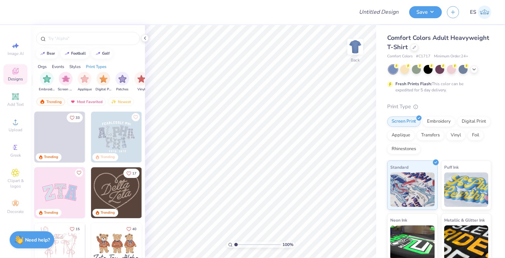
scroll to position [0, 555]
click at [44, 80] on img "filter for Embroidery" at bounding box center [46, 78] width 8 height 8
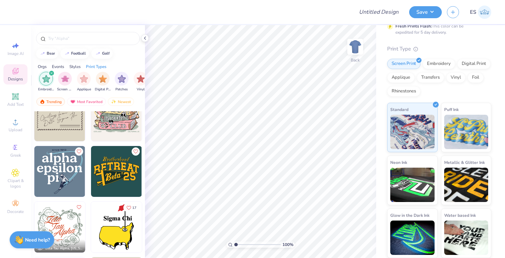
scroll to position [3200, 0]
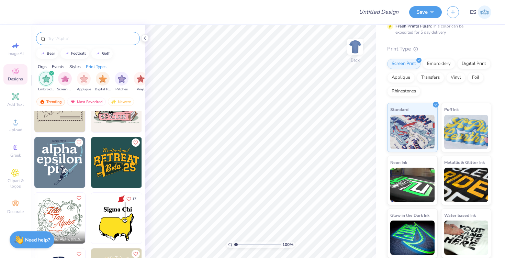
click at [77, 37] on input "text" at bounding box center [91, 38] width 88 height 7
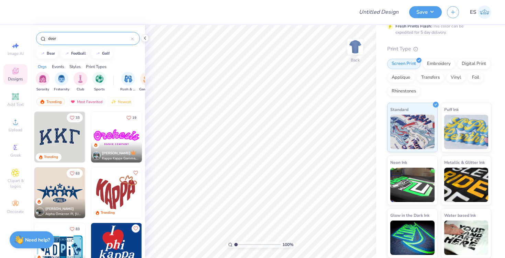
type input "deer"
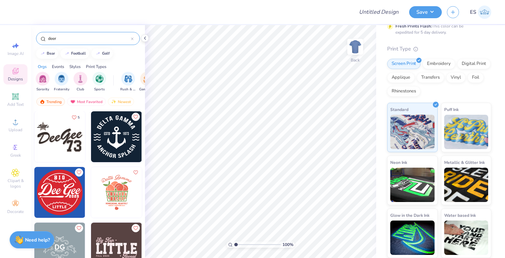
scroll to position [328, 0]
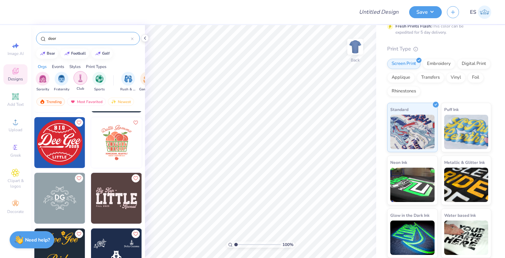
click at [85, 79] on div "filter for Club" at bounding box center [80, 78] width 14 height 14
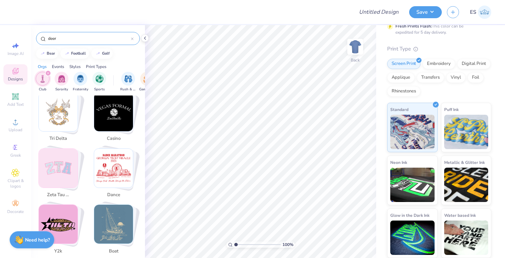
scroll to position [696, 0]
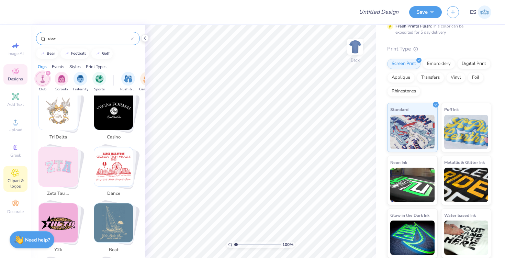
click at [16, 170] on icon at bounding box center [15, 173] width 8 height 8
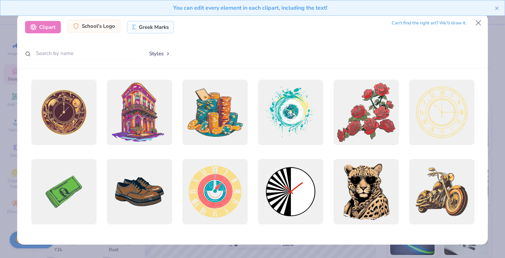
click at [99, 28] on div "School's Logo" at bounding box center [94, 26] width 53 height 12
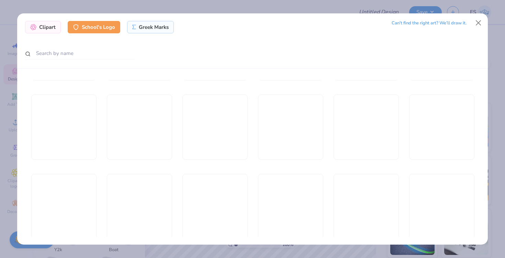
scroll to position [4302, 0]
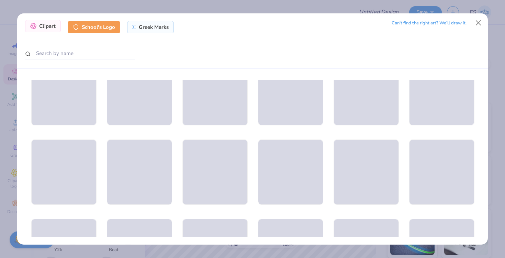
click at [54, 23] on div "Clipart" at bounding box center [43, 26] width 36 height 12
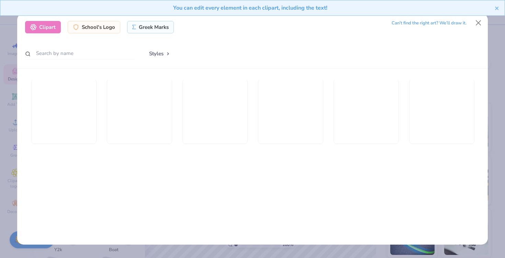
scroll to position [318, 0]
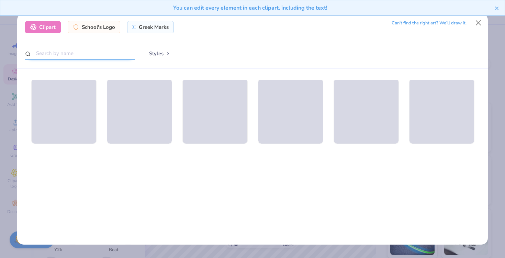
click at [57, 53] on input "text" at bounding box center [80, 53] width 110 height 13
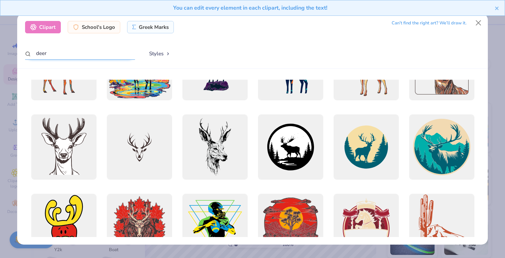
scroll to position [0, 0]
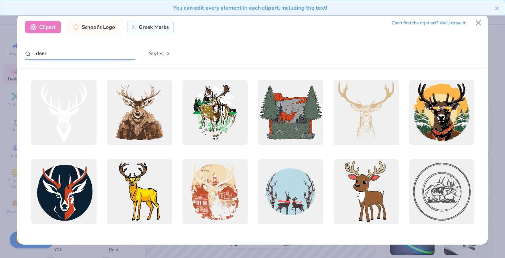
type input "deer"
click at [362, 104] on div at bounding box center [366, 113] width 72 height 72
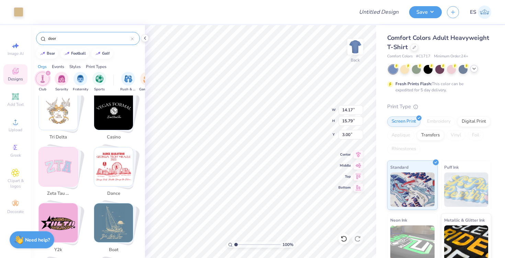
click at [475, 67] on icon at bounding box center [473, 68] width 5 height 5
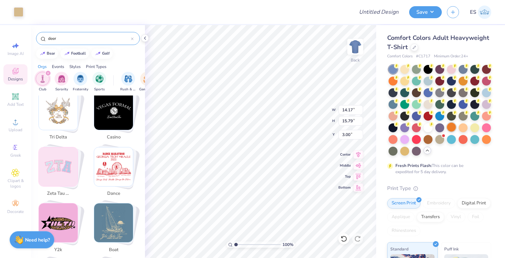
click at [451, 126] on div at bounding box center [451, 127] width 9 height 9
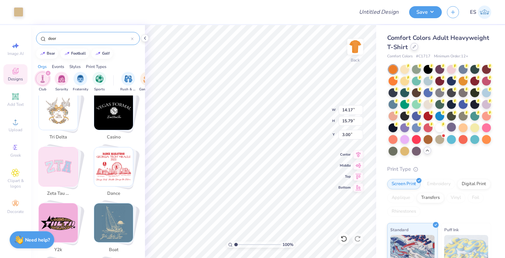
click at [413, 46] on icon at bounding box center [413, 46] width 3 height 3
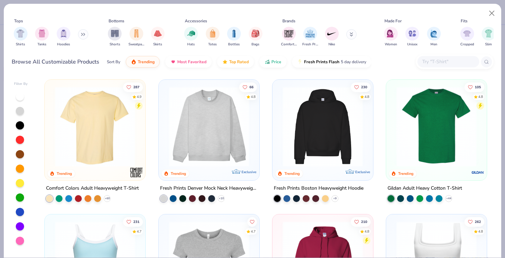
click at [401, 137] on img at bounding box center [436, 127] width 87 height 80
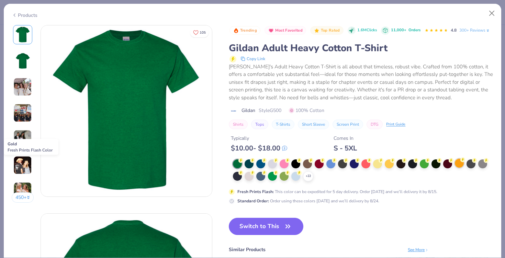
click at [457, 165] on div at bounding box center [458, 163] width 9 height 9
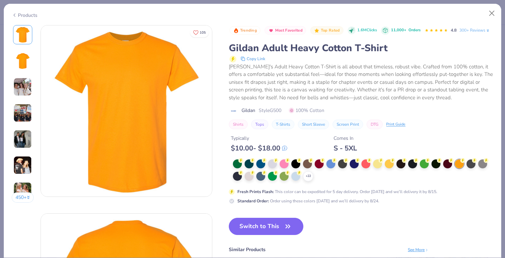
click at [15, 16] on icon at bounding box center [14, 15] width 5 height 8
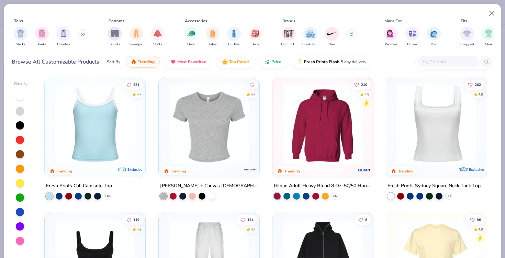
scroll to position [140, 0]
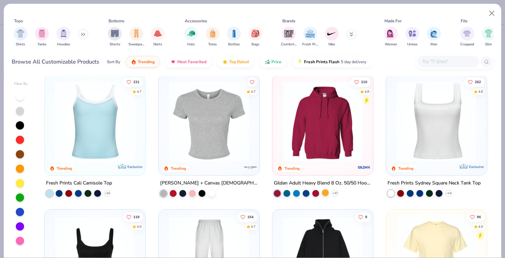
click at [324, 193] on div at bounding box center [325, 192] width 7 height 7
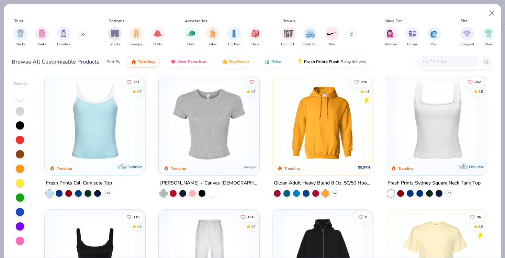
click at [334, 192] on icon at bounding box center [334, 193] width 5 height 5
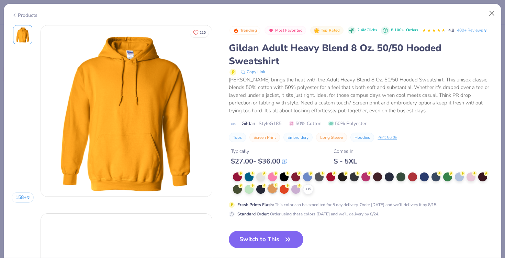
click at [274, 188] on div at bounding box center [272, 188] width 9 height 9
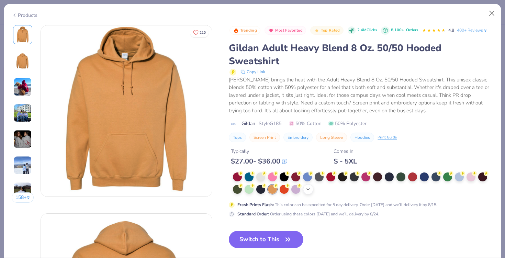
click at [310, 185] on div "+ 15" at bounding box center [308, 189] width 10 height 10
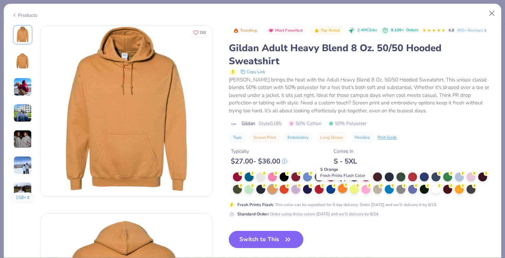
click at [345, 190] on div at bounding box center [342, 188] width 9 height 9
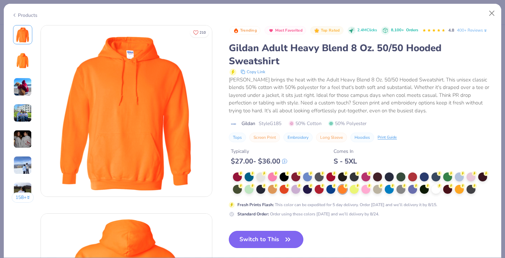
click at [280, 239] on button "Switch to This" at bounding box center [266, 239] width 74 height 17
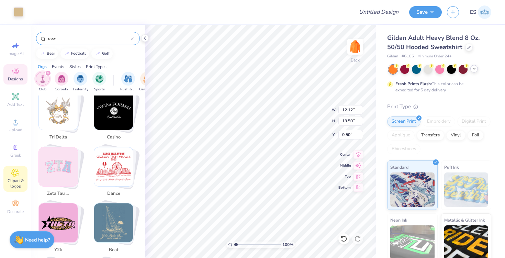
click at [20, 176] on div "Clipart & logos" at bounding box center [15, 179] width 24 height 26
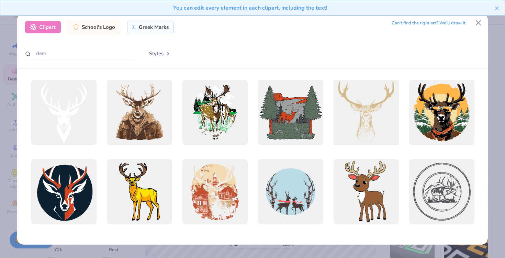
click at [348, 105] on div at bounding box center [366, 113] width 72 height 72
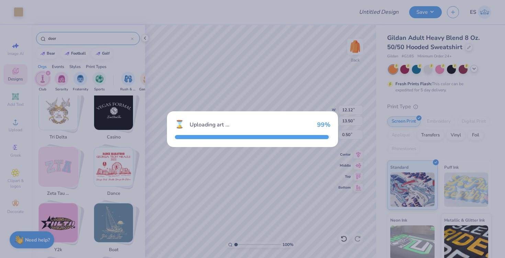
type input "9.84"
type input "10.96"
type input "3.00"
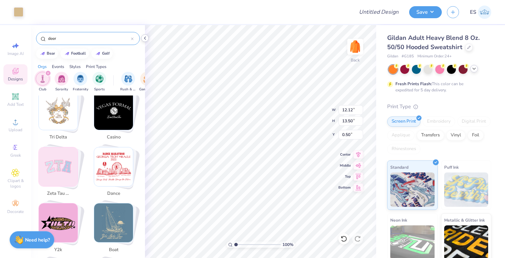
click at [145, 38] on icon at bounding box center [144, 37] width 5 height 5
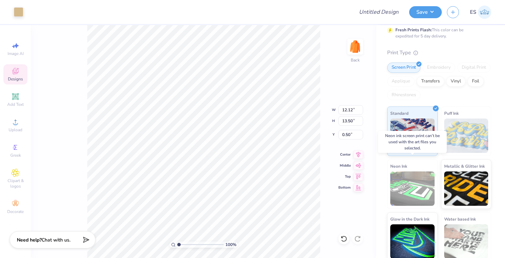
scroll to position [58, 0]
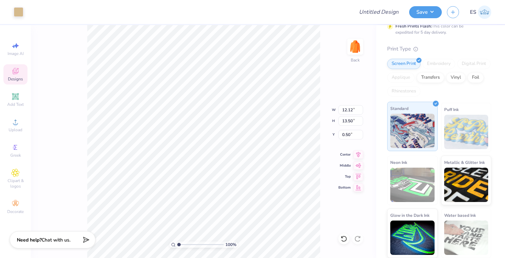
click at [419, 122] on img at bounding box center [412, 131] width 44 height 34
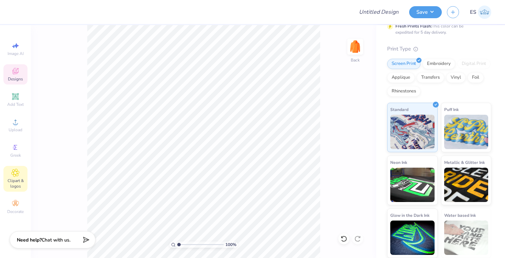
click at [21, 172] on div "Clipart & logos" at bounding box center [15, 179] width 24 height 26
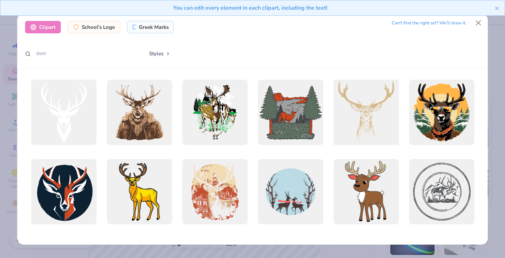
click at [356, 118] on div at bounding box center [366, 113] width 72 height 72
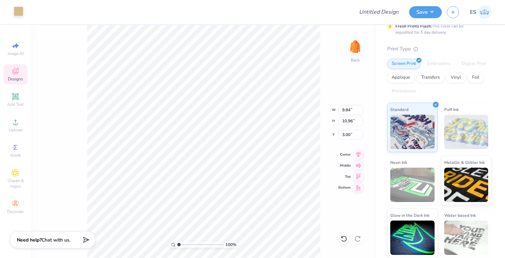
click at [18, 11] on div at bounding box center [19, 12] width 10 height 10
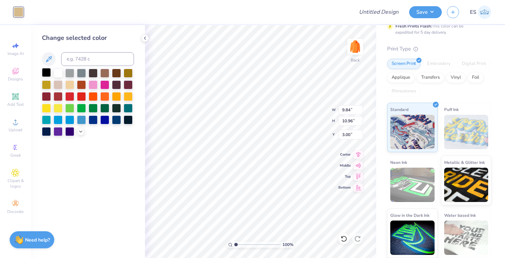
click at [46, 72] on div at bounding box center [46, 72] width 9 height 9
type input "2.24"
click at [11, 179] on span "Clipart & logos" at bounding box center [15, 183] width 24 height 11
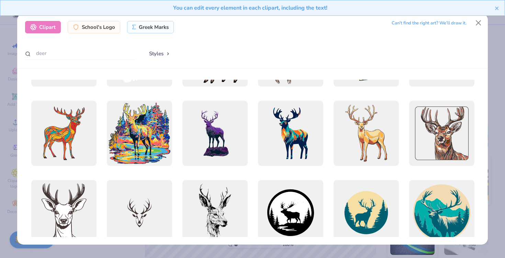
scroll to position [303, 0]
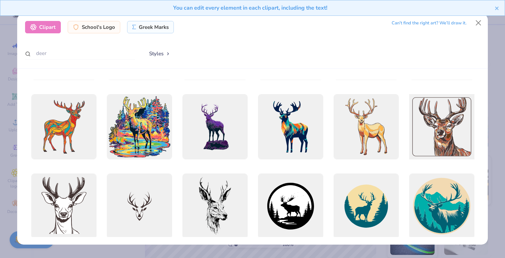
click at [444, 141] on div at bounding box center [441, 127] width 72 height 72
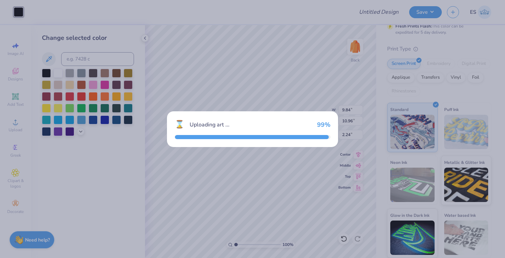
type input "10.96"
type input "3.00"
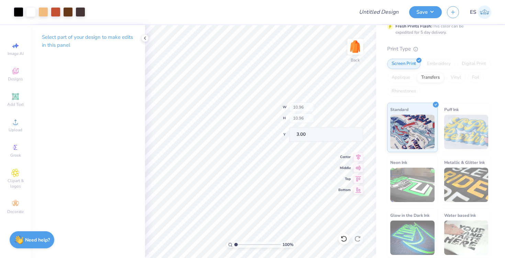
click at [306, 115] on div "100 % Back W 10.96 H 10.96 Y 3.00 Center Middle Top Bottom" at bounding box center [260, 141] width 231 height 233
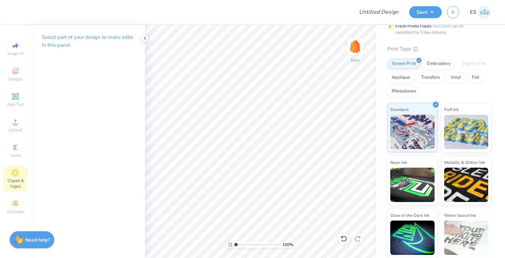
click at [18, 175] on icon at bounding box center [15, 173] width 8 height 8
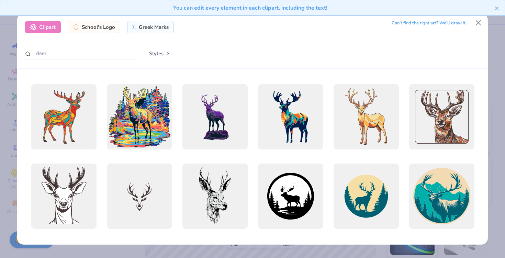
scroll to position [314, 0]
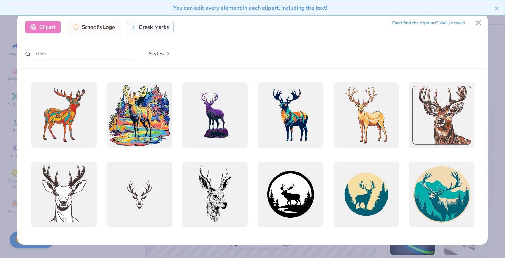
click at [443, 120] on div at bounding box center [441, 115] width 72 height 72
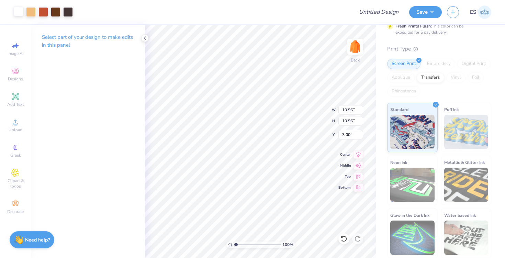
click at [20, 9] on div at bounding box center [19, 12] width 10 height 10
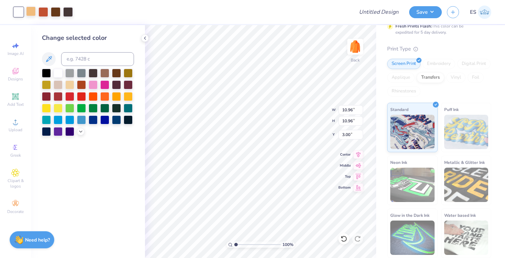
click at [32, 10] on div at bounding box center [31, 12] width 10 height 10
click at [32, 6] on div "Art colors" at bounding box center [36, 12] width 73 height 24
click at [49, 71] on div at bounding box center [46, 72] width 9 height 9
click at [45, 11] on div at bounding box center [43, 12] width 10 height 10
click at [49, 74] on div at bounding box center [46, 72] width 9 height 9
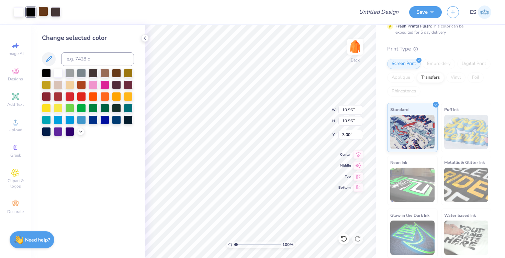
click at [44, 7] on div at bounding box center [43, 12] width 10 height 10
click at [46, 71] on div at bounding box center [46, 72] width 9 height 9
click at [57, 13] on div at bounding box center [200, 12] width 295 height 24
click at [45, 10] on div at bounding box center [43, 12] width 10 height 10
click at [45, 74] on div at bounding box center [46, 72] width 9 height 9
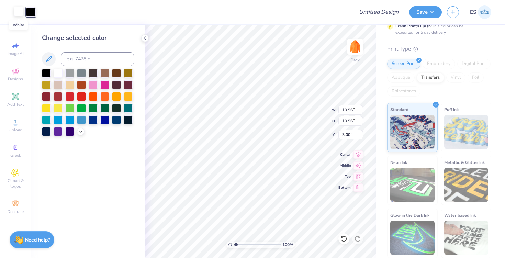
click at [17, 10] on div at bounding box center [19, 12] width 10 height 10
click at [56, 71] on div at bounding box center [58, 72] width 9 height 9
click at [45, 71] on div at bounding box center [46, 72] width 9 height 9
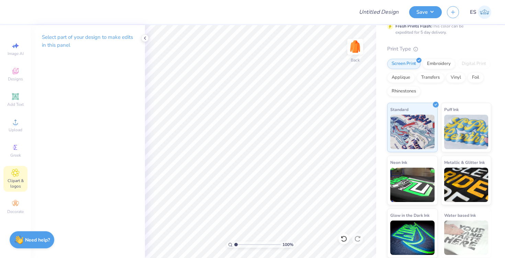
click at [12, 180] on span "Clipart & logos" at bounding box center [15, 183] width 24 height 11
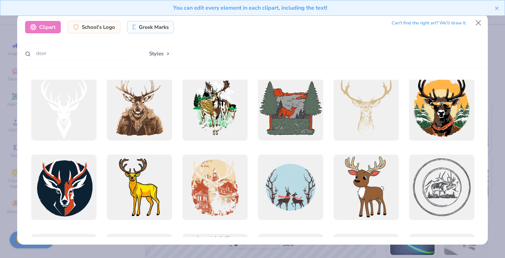
scroll to position [0, 0]
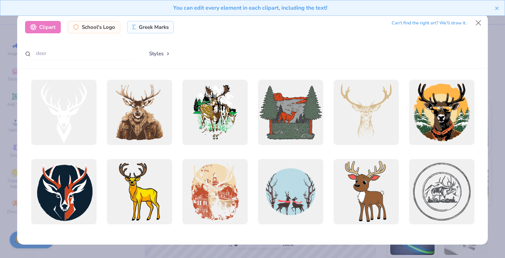
click at [421, 24] on div "Can’t find the right art? We’ll draw it." at bounding box center [428, 23] width 75 height 12
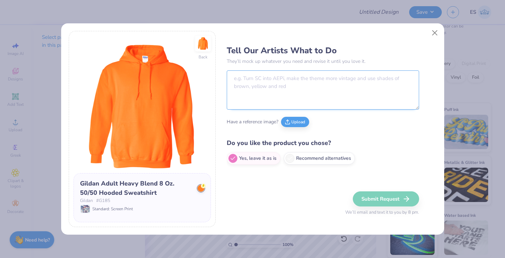
click at [338, 87] on textarea at bounding box center [323, 89] width 192 height 39
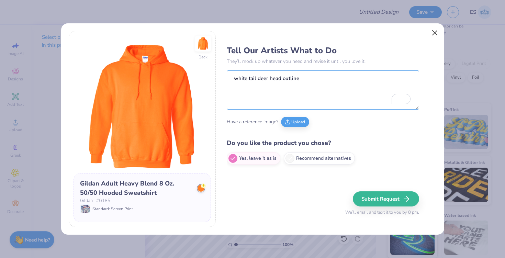
type textarea "white tail deer head outline"
click at [432, 30] on button "Close" at bounding box center [434, 32] width 13 height 13
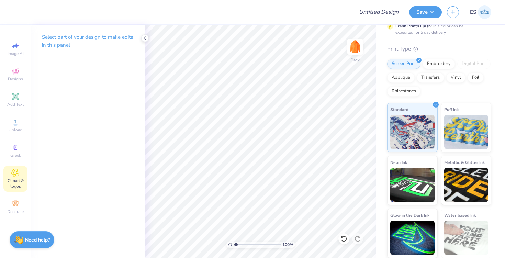
click at [8, 181] on span "Clipart & logos" at bounding box center [15, 183] width 24 height 11
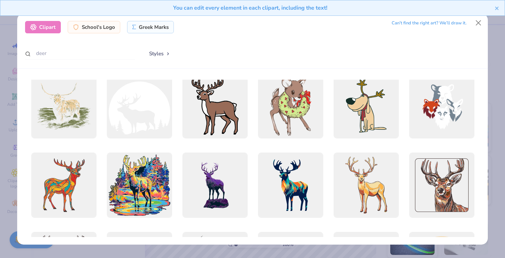
scroll to position [245, 0]
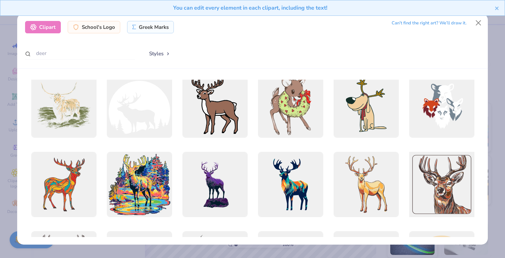
click at [445, 182] on div at bounding box center [441, 185] width 72 height 72
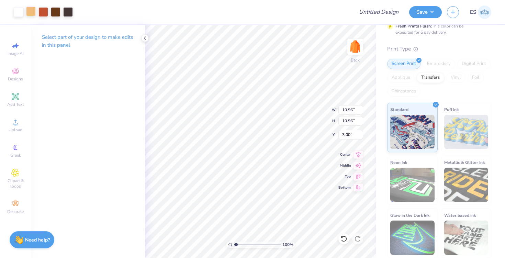
click at [34, 12] on div at bounding box center [31, 12] width 10 height 10
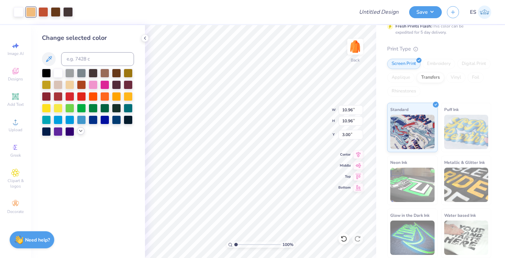
click at [83, 129] on icon at bounding box center [80, 130] width 5 height 5
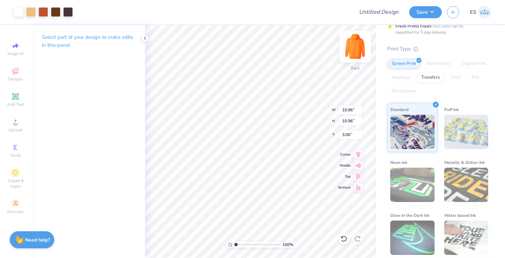
click at [354, 58] on div "Back" at bounding box center [355, 51] width 16 height 24
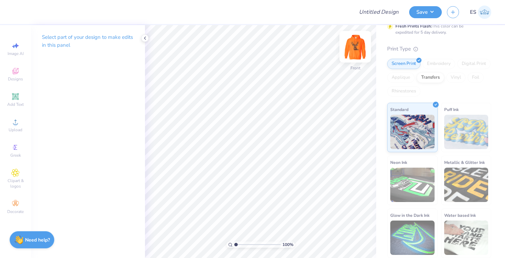
click at [355, 54] on img at bounding box center [354, 46] width 27 height 27
click at [350, 49] on img at bounding box center [354, 46] width 27 height 27
click at [350, 49] on img at bounding box center [355, 47] width 14 height 14
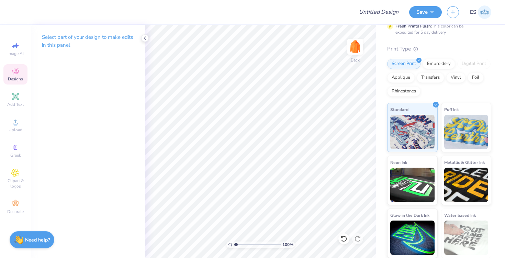
click at [13, 79] on span "Designs" at bounding box center [15, 78] width 15 height 5
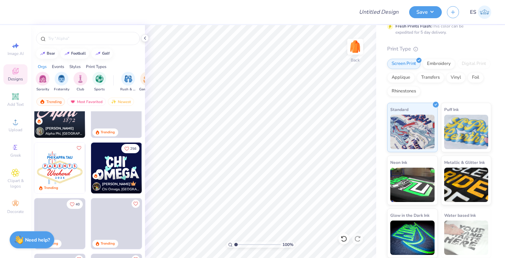
scroll to position [1031, 0]
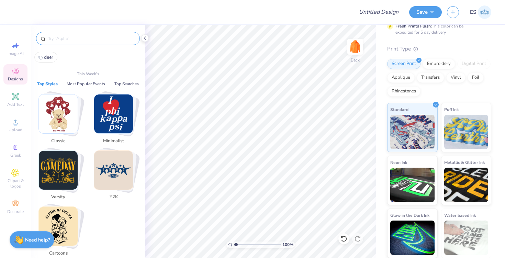
click at [66, 40] on input "text" at bounding box center [91, 38] width 88 height 7
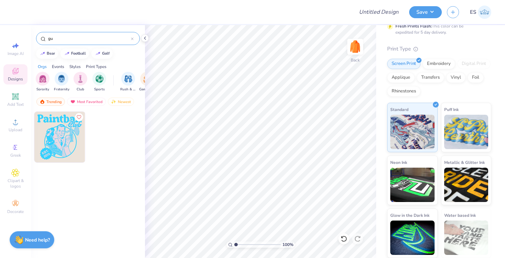
type input "g"
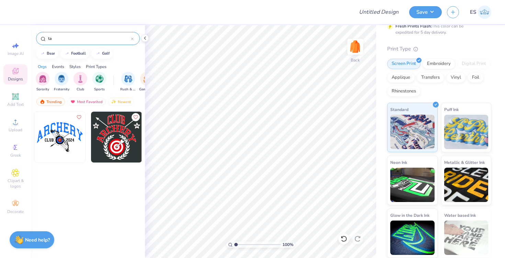
type input "t"
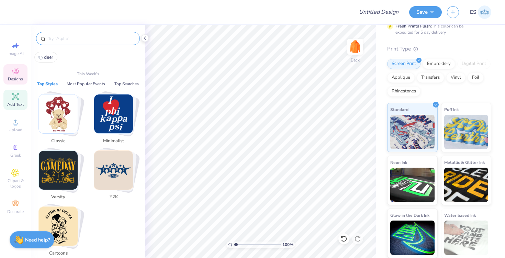
click at [13, 105] on span "Add Text" at bounding box center [15, 104] width 16 height 5
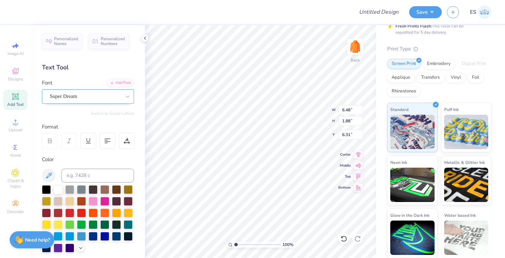
click at [85, 94] on div "Super Dream" at bounding box center [85, 96] width 72 height 11
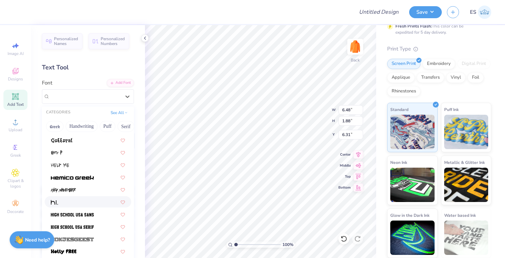
scroll to position [1670, 0]
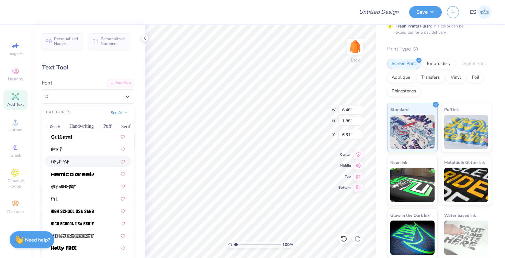
click at [75, 160] on div at bounding box center [88, 161] width 74 height 7
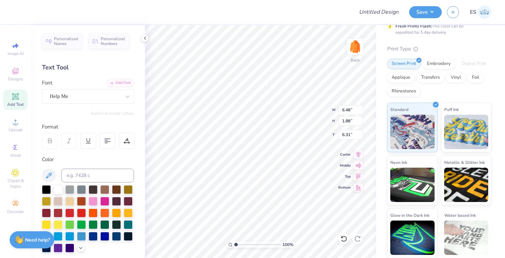
type input "6.67"
type input "2.78"
type input "5.86"
click at [93, 90] on div "Help Me" at bounding box center [88, 96] width 92 height 14
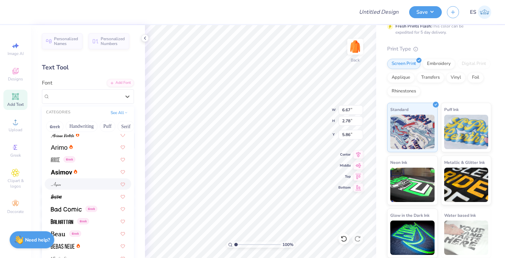
scroll to position [228, 0]
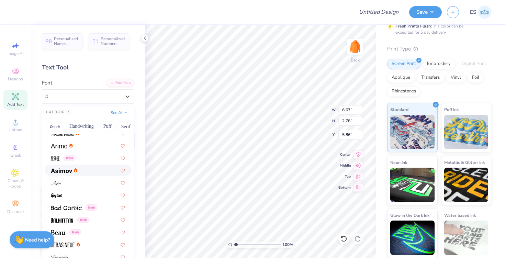
click at [77, 173] on div at bounding box center [64, 169] width 26 height 7
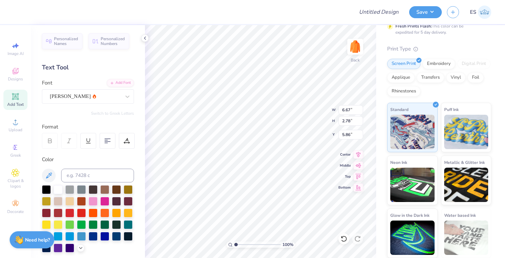
type input "6.41"
type input "1.90"
type input "6.30"
click at [74, 96] on div "Asimov" at bounding box center [85, 96] width 72 height 11
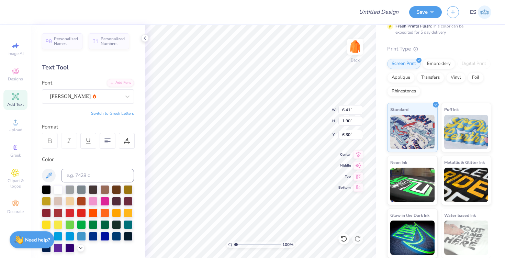
type textarea "Sparta [PERSON_NAME] Club"
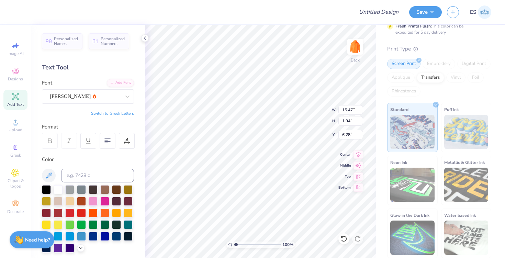
type input "12.79"
type input "1.60"
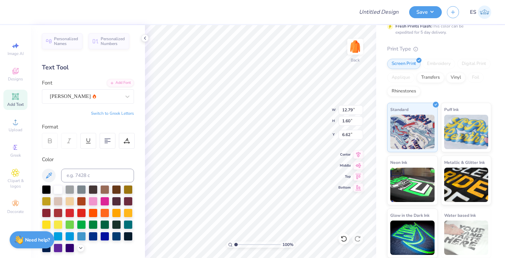
type input "4.30"
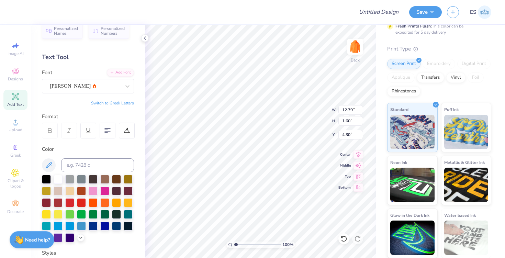
scroll to position [10, 0]
click at [97, 87] on div "Asimov" at bounding box center [85, 86] width 72 height 11
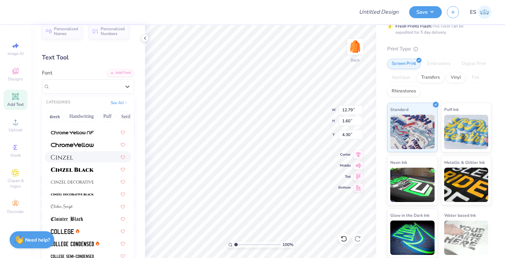
scroll to position [800, 0]
click at [91, 165] on span at bounding box center [72, 168] width 43 height 7
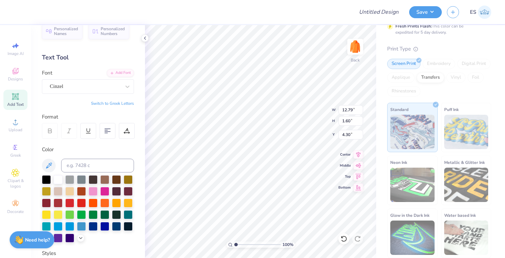
type input "15.47"
type input "1.15"
type input "4.52"
click at [47, 178] on div at bounding box center [46, 178] width 9 height 9
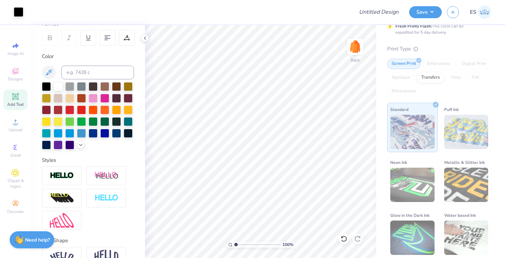
scroll to position [141, 0]
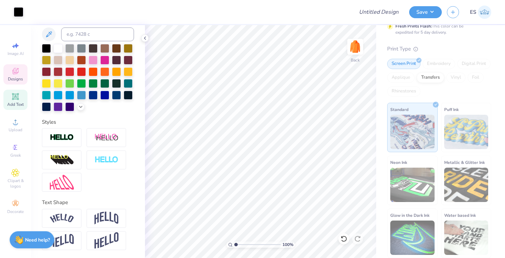
click at [20, 73] on div "Designs" at bounding box center [15, 74] width 24 height 20
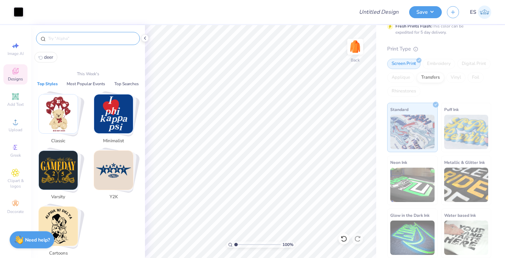
click at [86, 41] on input "text" at bounding box center [91, 38] width 88 height 7
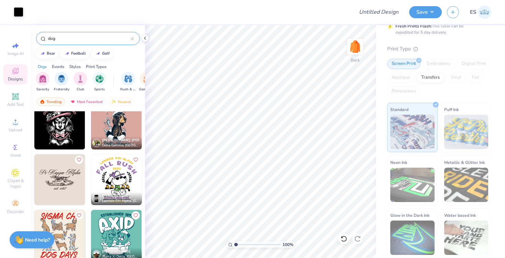
scroll to position [185, 0]
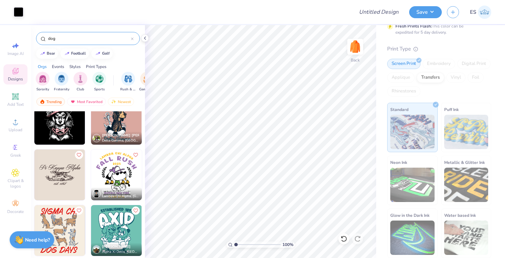
type input "dog"
click at [51, 170] on img at bounding box center [59, 174] width 51 height 51
type input "6.58"
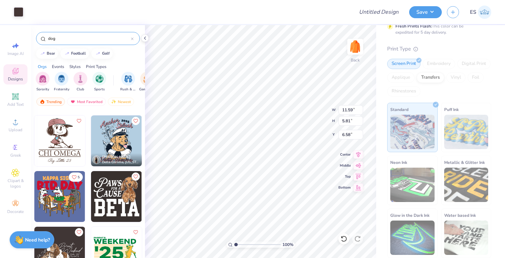
scroll to position [388, 0]
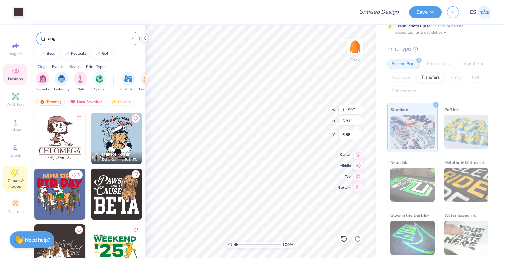
click at [9, 176] on div "Clipart & logos" at bounding box center [15, 179] width 24 height 26
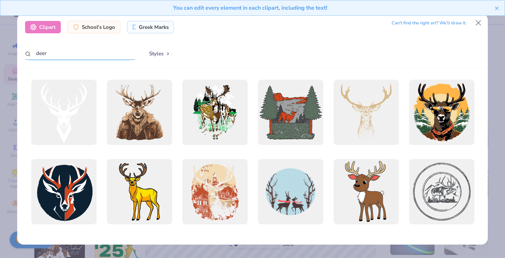
drag, startPoint x: 80, startPoint y: 54, endPoint x: 0, endPoint y: 53, distance: 80.0
click at [0, 53] on div "Clipart School's Logo Greek Marks Can’t find the right art? We’ll draw it. deer…" at bounding box center [252, 129] width 505 height 258
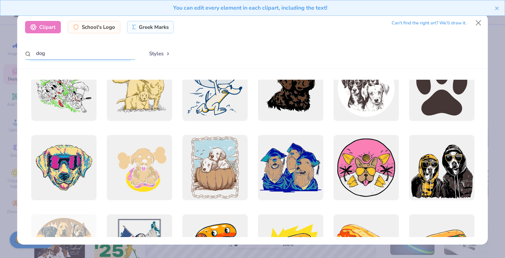
scroll to position [500, 0]
click at [87, 57] on input "dog" at bounding box center [80, 53] width 110 height 13
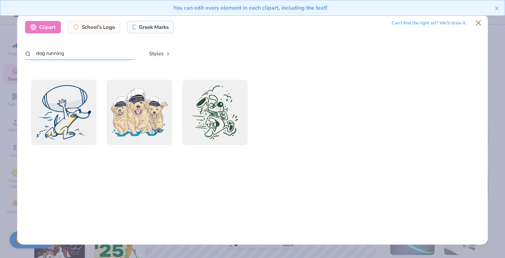
type input "dog running"
click at [481, 21] on div "You can edit every element in each clipart, including the text!" at bounding box center [252, 10] width 505 height 21
click at [478, 22] on button "Close" at bounding box center [478, 22] width 13 height 13
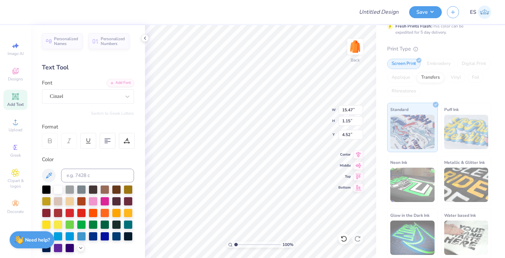
type input "1.34"
type input "11.59"
type input "5.81"
type input "3.27"
type input "14.60"
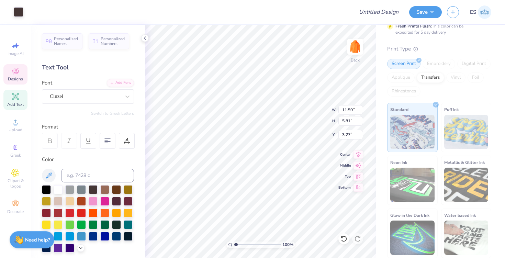
type input "7.32"
type input "4.31"
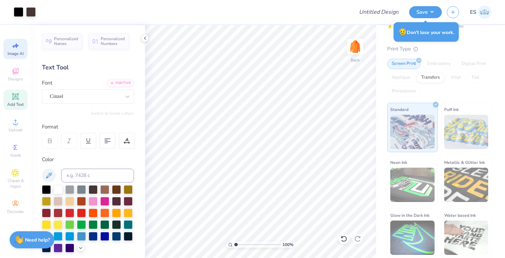
click at [14, 43] on icon at bounding box center [15, 46] width 8 height 8
select select "4"
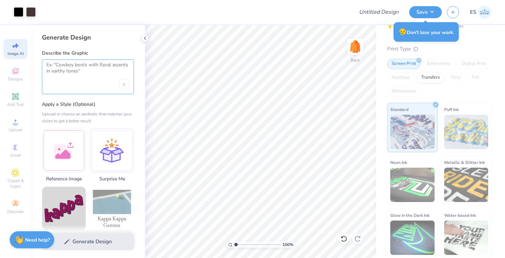
click at [88, 75] on textarea at bounding box center [87, 70] width 83 height 17
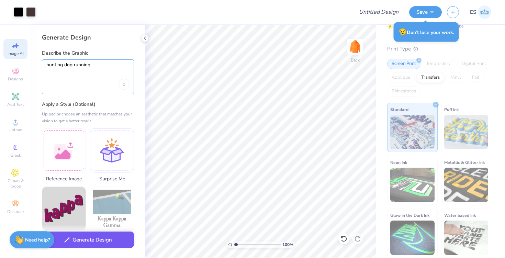
type textarea "hunting dog running"
click at [96, 237] on button "Generate Design" at bounding box center [88, 239] width 92 height 17
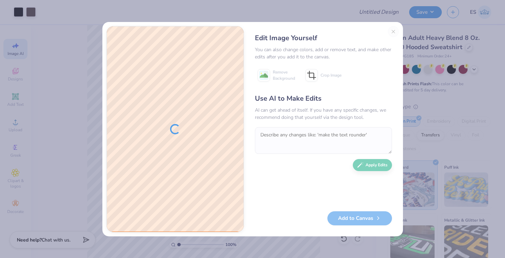
scroll to position [58, 0]
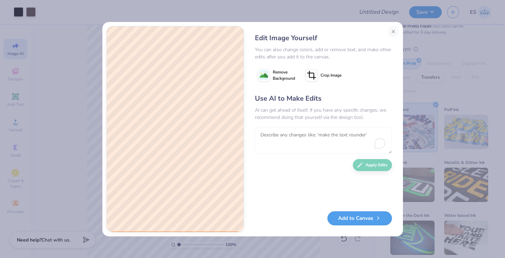
click at [327, 138] on textarea "To enrich screen reader interactions, please activate Accessibility in Grammarl…" at bounding box center [323, 140] width 137 height 27
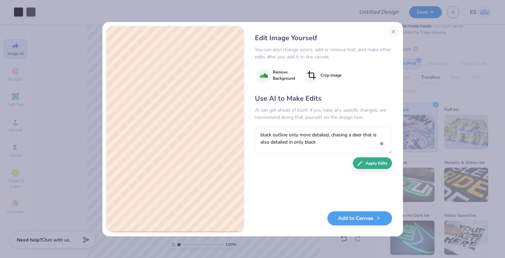
type textarea "black outline only more detailed, chasing a deer that is also detailed in only …"
click at [380, 164] on button "Apply Edits" at bounding box center [372, 163] width 39 height 12
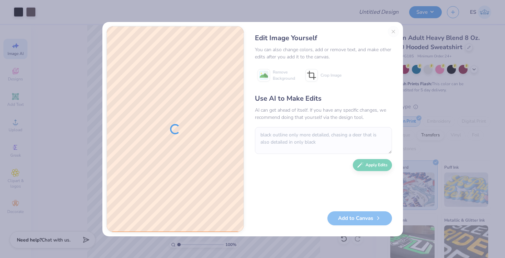
scroll to position [58, 0]
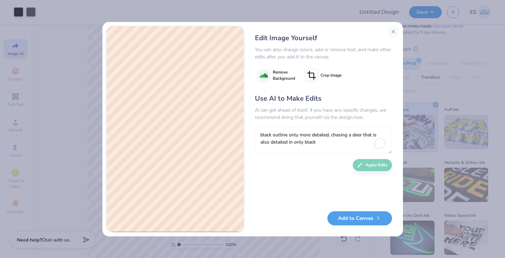
click at [310, 135] on textarea "black outline only more detailed, chasing a deer that is also detailed in only …" at bounding box center [323, 140] width 137 height 27
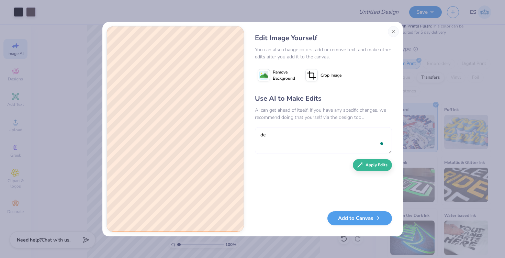
type textarea "d"
type textarea "white tail deer in front of the dog that is chasing it, more detailed outlines"
click at [367, 167] on button "Apply Edits" at bounding box center [372, 163] width 39 height 12
click at [318, 127] on textarea "white tail deer in front of the dog that is chasing it, more detailed outlines" at bounding box center [323, 140] width 137 height 27
type textarea "slightly less detailed dog and deer"
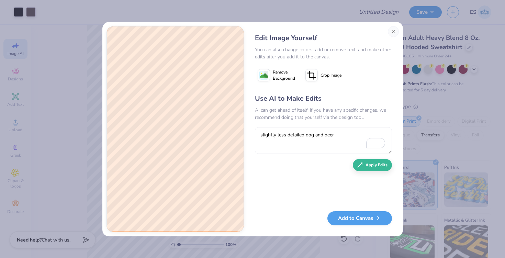
scroll to position [58, 0]
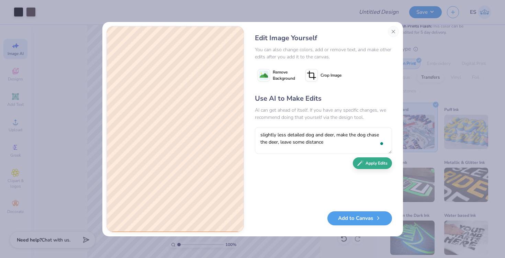
type textarea "slightly less detailed dog and deer, make the dog chase the deer, leave some di…"
click at [367, 166] on button "Apply Edits" at bounding box center [372, 163] width 39 height 12
click at [314, 143] on textarea "slightly less detailed dog and deer, make the dog chase the deer, leave some di…" at bounding box center [323, 140] width 137 height 27
type textarea "more detailed than that. make the dog look like its running behind towards the …"
click at [367, 169] on div "Use AI to Make Edits AI can get ahead of itself. If you have any specific chang…" at bounding box center [323, 148] width 137 height 111
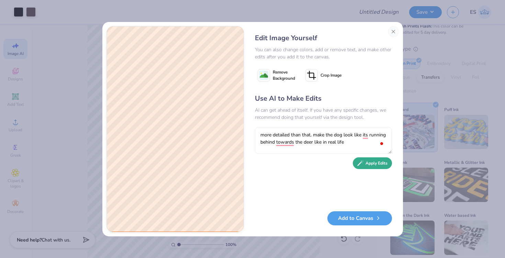
click at [372, 165] on button "Apply Edits" at bounding box center [372, 163] width 39 height 12
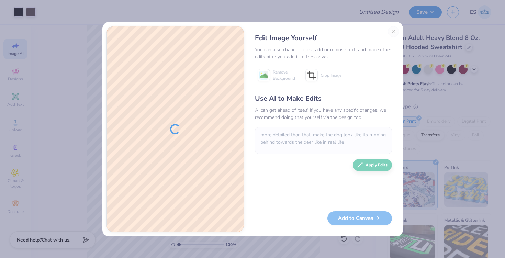
scroll to position [58, 0]
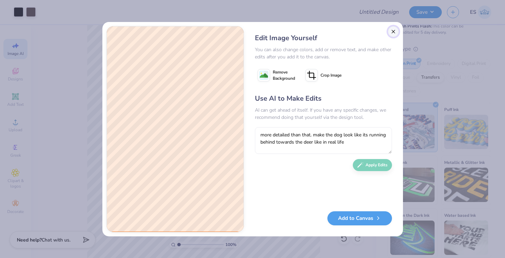
click at [393, 31] on button "Close" at bounding box center [393, 31] width 11 height 11
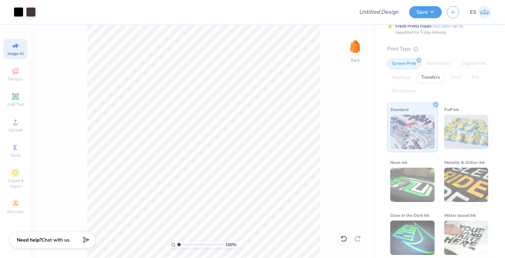
click at [14, 44] on icon at bounding box center [15, 46] width 8 height 8
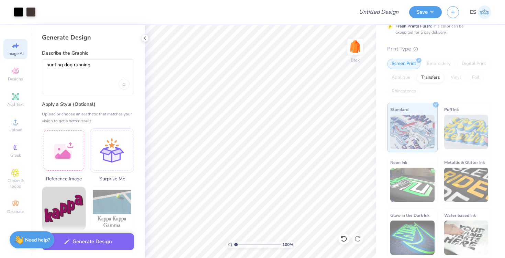
scroll to position [0, 0]
click at [99, 66] on textarea "hunting dog running" at bounding box center [87, 70] width 83 height 17
click at [72, 65] on textarea "hunting dog chasing a deer from far away" at bounding box center [87, 70] width 83 height 17
click at [115, 65] on textarea "hunting dog (beagal) chasing a deer from far away" at bounding box center [87, 70] width 83 height 17
click at [106, 70] on textarea "hunting dog (beagal) chasing a white tail deer from far away" at bounding box center [87, 70] width 83 height 17
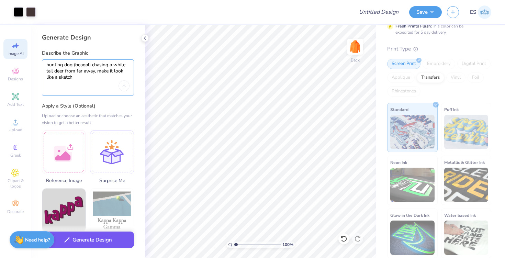
type textarea "hunting dog (beagal) chasing a white tail deer from far away, make it look like…"
click at [86, 237] on button "Generate Design" at bounding box center [88, 239] width 92 height 17
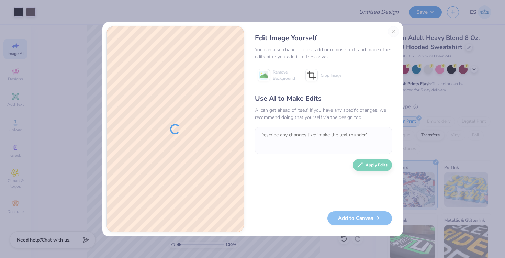
scroll to position [58, 0]
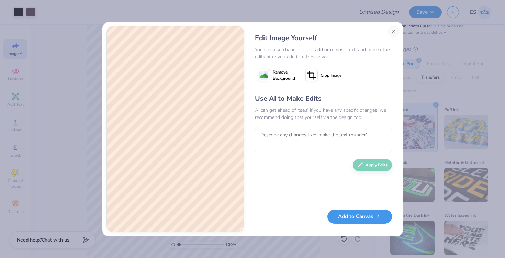
click at [377, 216] on icon "button" at bounding box center [378, 216] width 6 height 6
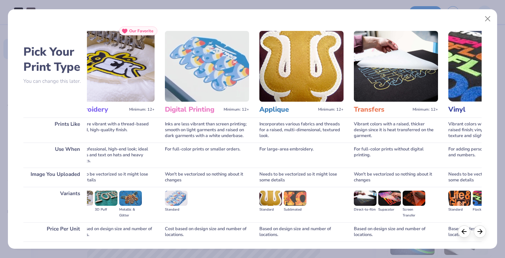
scroll to position [0, 0]
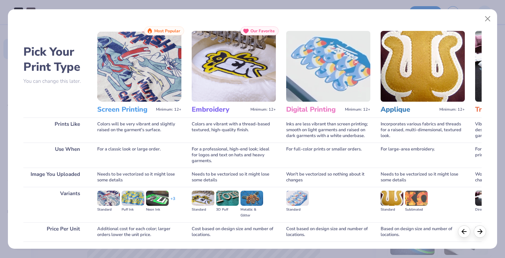
click at [141, 73] on img at bounding box center [139, 66] width 84 height 71
click at [127, 111] on h3 "Screen Printing" at bounding box center [125, 109] width 56 height 9
click at [477, 230] on line at bounding box center [479, 230] width 4 height 0
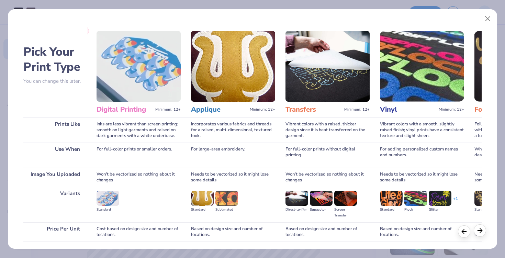
click at [477, 230] on line at bounding box center [479, 230] width 4 height 0
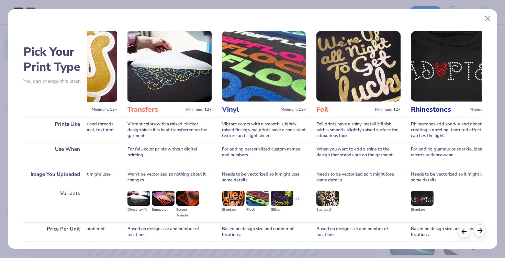
scroll to position [0, 371]
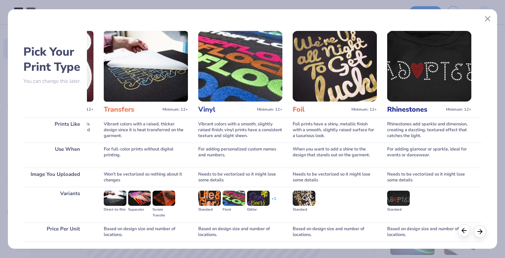
click at [464, 229] on icon at bounding box center [464, 231] width 8 height 8
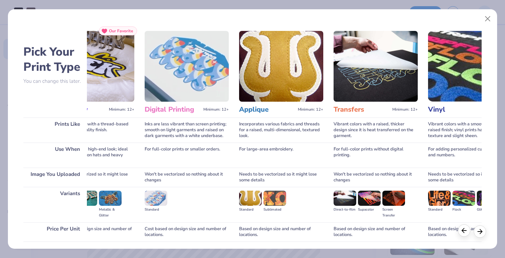
click at [464, 229] on icon at bounding box center [464, 231] width 8 height 8
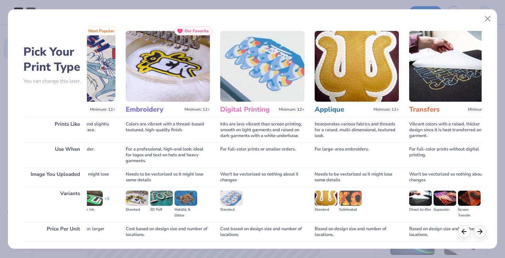
scroll to position [0, 0]
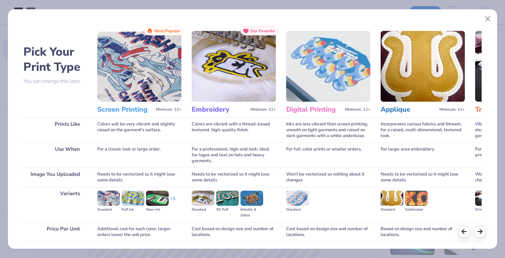
click at [126, 110] on h3 "Screen Printing" at bounding box center [125, 109] width 56 height 9
click at [137, 54] on img at bounding box center [139, 66] width 84 height 71
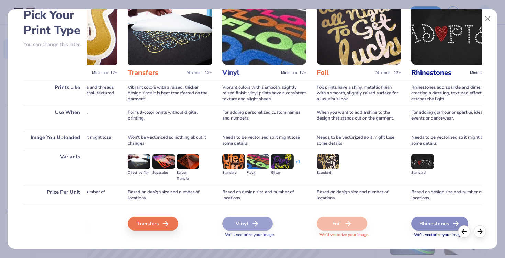
scroll to position [50, 0]
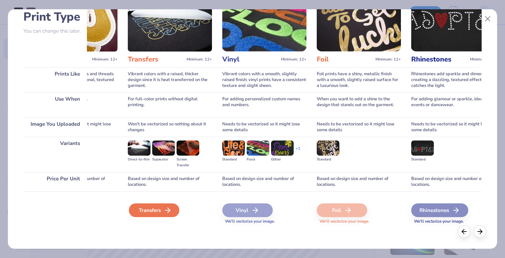
click at [165, 213] on icon at bounding box center [167, 210] width 8 height 8
click at [157, 208] on div "Transfers" at bounding box center [154, 210] width 50 height 14
click at [172, 209] on div "Transfers" at bounding box center [154, 210] width 50 height 14
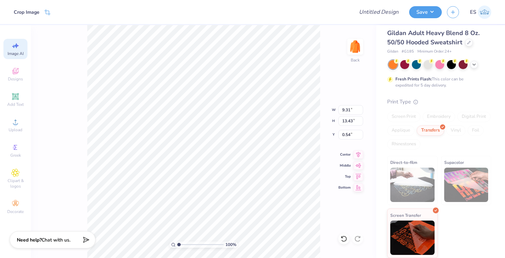
scroll to position [5, 0]
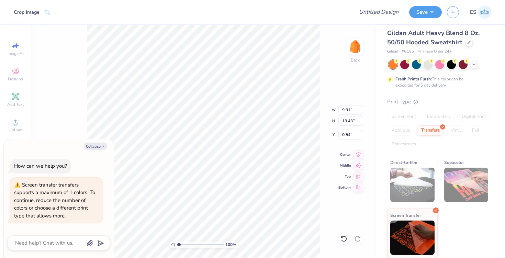
type textarea "x"
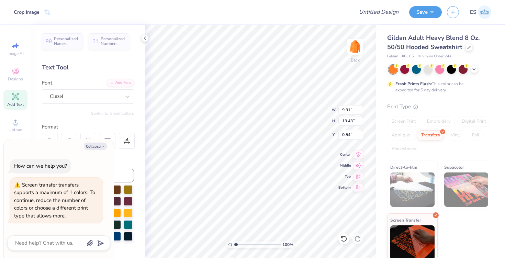
scroll to position [5, 0]
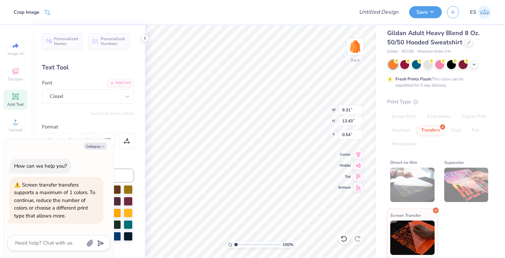
type textarea "x"
type input "7.38"
type input "10.64"
type input "3.32"
type textarea "x"
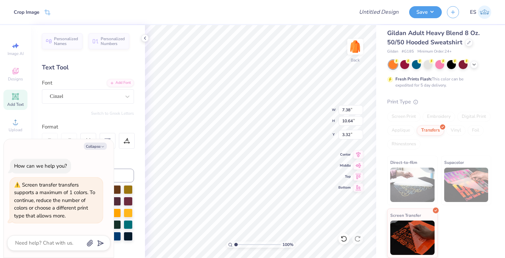
type input "9.31"
type input "13.43"
type input "0.54"
type textarea "x"
type input "2.49"
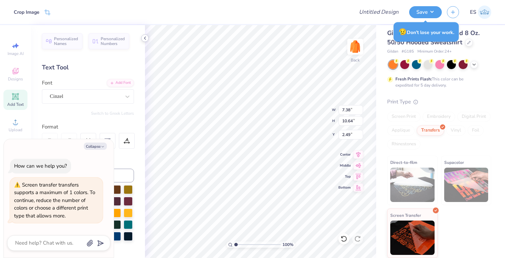
click at [144, 38] on polyline at bounding box center [144, 38] width 1 height 3
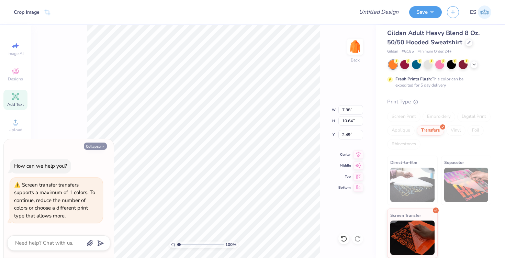
click at [93, 147] on button "Collapse" at bounding box center [95, 145] width 23 height 7
type textarea "x"
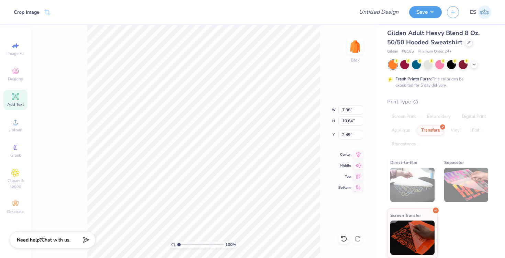
type input "15.47"
type input "1.15"
type input "1.34"
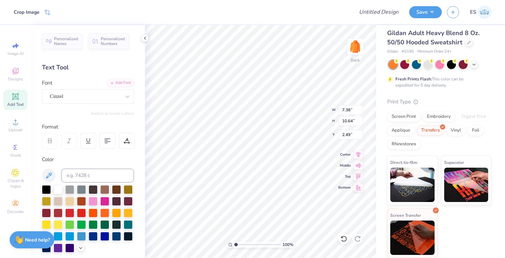
type input "2.50"
click at [47, 188] on div at bounding box center [46, 188] width 9 height 9
click at [147, 37] on icon at bounding box center [144, 37] width 5 height 5
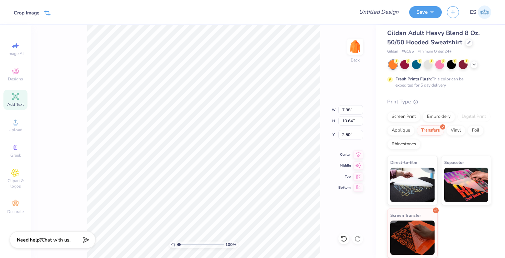
click at [48, 13] on icon at bounding box center [47, 13] width 6 height 6
click at [405, 119] on div "Screen Print" at bounding box center [403, 116] width 33 height 10
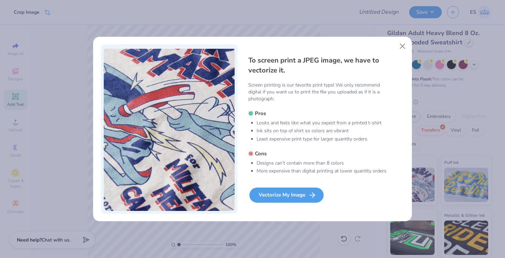
click at [298, 193] on div "Vectorize My Image" at bounding box center [286, 194] width 74 height 15
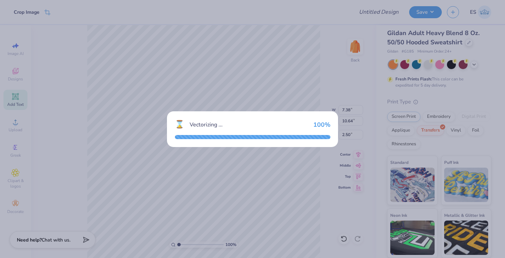
click at [214, 132] on div "⌛ Vectorizing ... 100 %" at bounding box center [252, 129] width 171 height 36
click at [212, 178] on div "⌛ Vectorizing ... 100 %" at bounding box center [252, 129] width 505 height 258
click at [212, 172] on div "⌛ Vectorizing ... 100 %" at bounding box center [252, 129] width 505 height 258
click at [231, 151] on div "⌛ Vectorizing ... 100 %" at bounding box center [252, 129] width 505 height 258
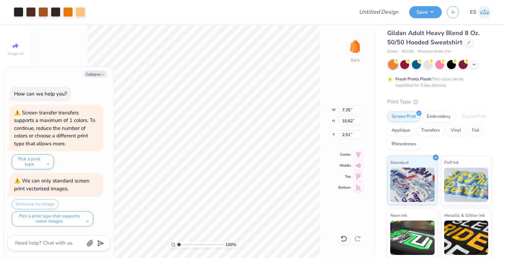
type textarea "x"
type input "1.94"
click at [223, 103] on li "Copy" at bounding box center [233, 101] width 54 height 13
click at [357, 46] on img at bounding box center [354, 46] width 27 height 27
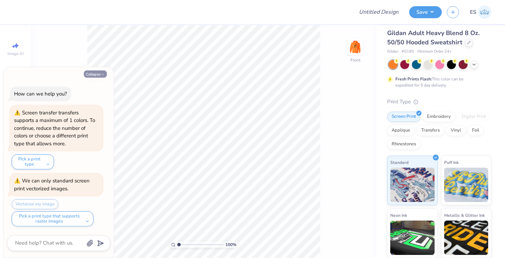
click at [100, 73] on button "Collapse" at bounding box center [95, 73] width 23 height 7
type textarea "x"
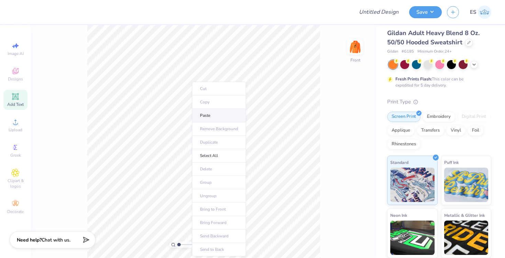
click at [203, 117] on li "Paste" at bounding box center [219, 115] width 54 height 13
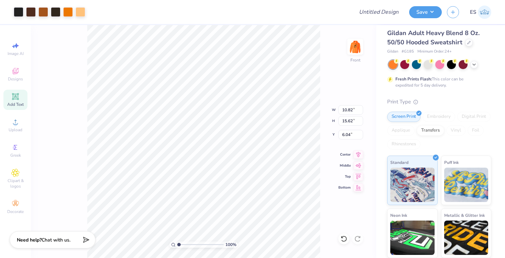
type input "10.82"
type input "15.62"
click at [33, 11] on div at bounding box center [31, 12] width 10 height 10
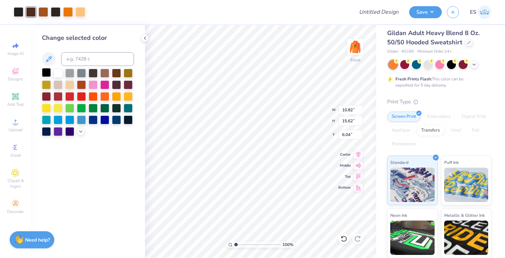
click at [47, 72] on div at bounding box center [46, 72] width 9 height 9
click at [66, 18] on div "Art colors" at bounding box center [42, 12] width 85 height 24
click at [67, 9] on div at bounding box center [68, 12] width 10 height 10
click at [47, 72] on div at bounding box center [46, 72] width 9 height 9
click at [116, 97] on div at bounding box center [116, 95] width 9 height 9
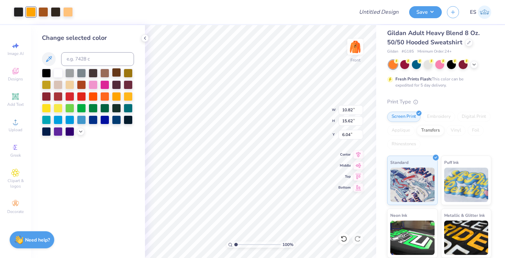
click at [117, 74] on div at bounding box center [116, 72] width 9 height 9
click at [80, 130] on icon at bounding box center [80, 130] width 5 height 5
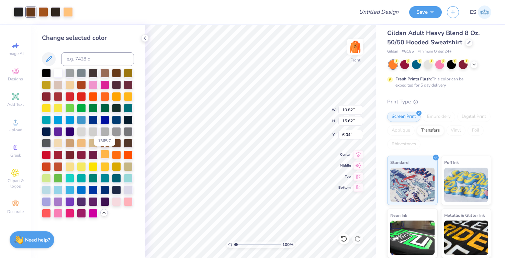
click at [106, 152] on div at bounding box center [104, 154] width 9 height 9
click at [116, 96] on div at bounding box center [116, 95] width 9 height 9
click at [104, 95] on div at bounding box center [104, 95] width 9 height 9
click at [96, 98] on div at bounding box center [93, 95] width 9 height 9
click at [81, 140] on div at bounding box center [81, 142] width 9 height 9
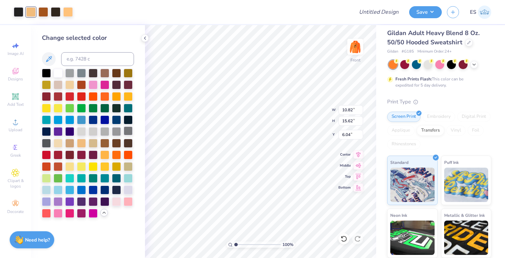
click at [307, 116] on div "100 % Front W 10.82 10.82 " H 15.62 15.62 " Y 6.04 6.04 " Center Middle Top Bot…" at bounding box center [260, 141] width 231 height 233
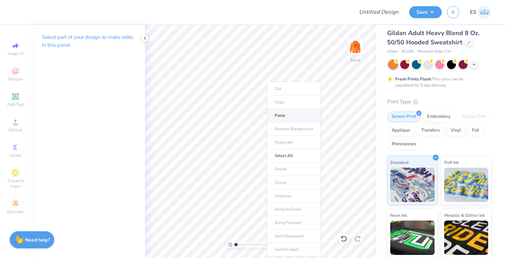
click at [278, 112] on li "Paste" at bounding box center [294, 115] width 54 height 13
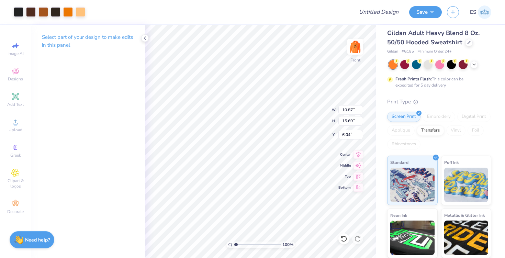
type input "10.87"
type input "15.69"
type input "6.00"
click at [146, 37] on icon at bounding box center [144, 37] width 5 height 5
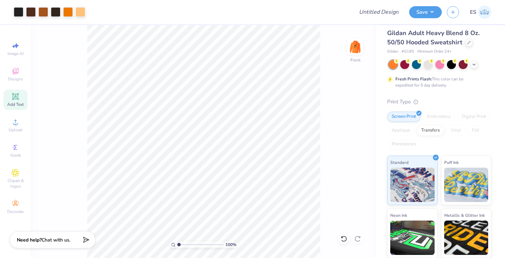
click at [16, 94] on icon at bounding box center [15, 96] width 5 height 5
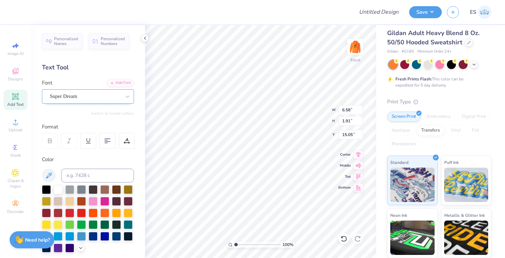
click at [108, 100] on div at bounding box center [85, 96] width 71 height 9
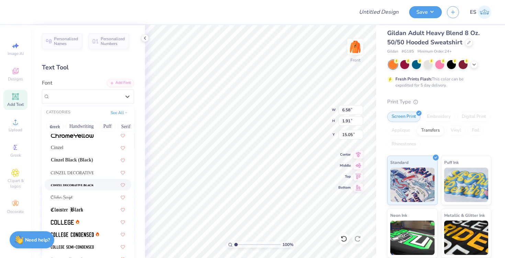
scroll to position [856, 0]
click at [75, 160] on span "Cinzel Black (Black)" at bounding box center [72, 159] width 42 height 7
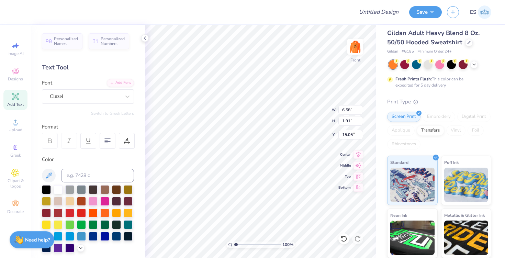
type input "7.70"
type input "1.96"
type input "15.02"
type textarea "Sparta Hunt Club"
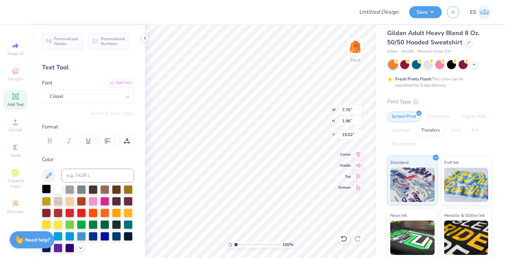
click at [48, 191] on div at bounding box center [46, 188] width 9 height 9
click at [48, 188] on div at bounding box center [46, 188] width 9 height 9
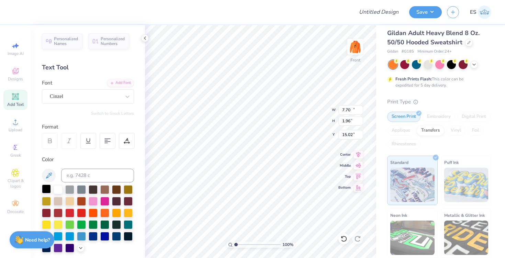
type input "15.65"
type input "1.17"
type input "15.42"
type input "10.87"
type input "15.69"
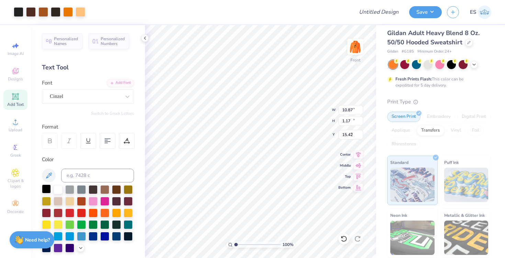
type input "6.00"
type input "15.65"
type input "1.17"
type input "15.42"
type input "10.87"
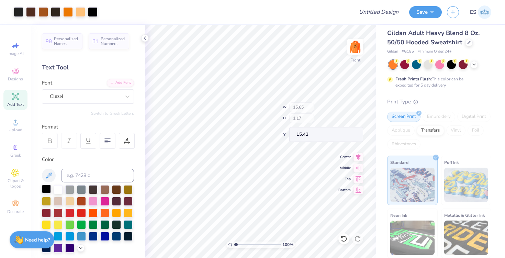
type input "15.69"
type input "6.00"
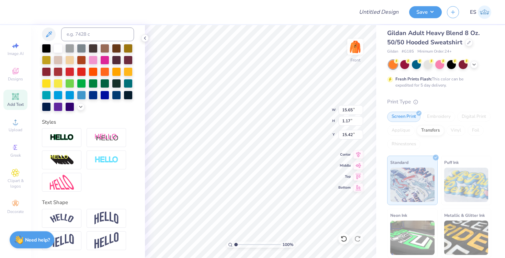
scroll to position [0, 0]
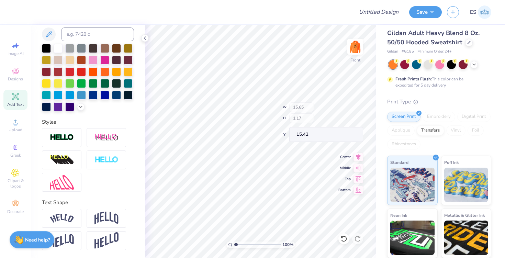
type input "10.80"
type input "0.81"
type input "15.78"
type input "7.95"
type input "10.87"
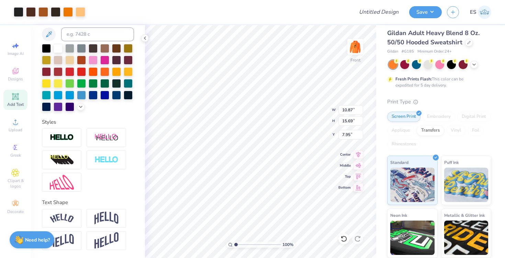
type input "15.69"
type input "6.00"
type input "10.87"
type input "15.69"
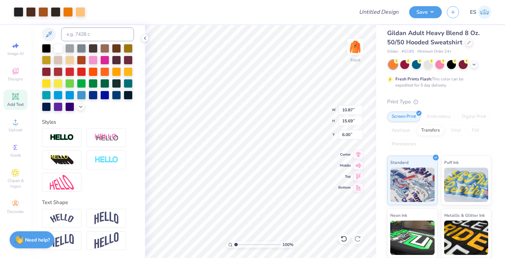
type input "6.00"
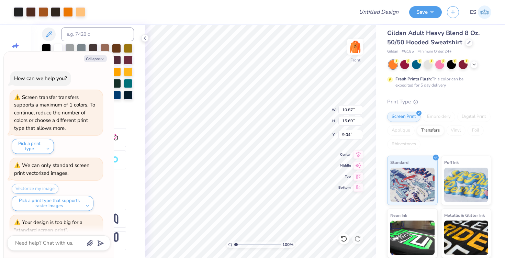
scroll to position [42, 0]
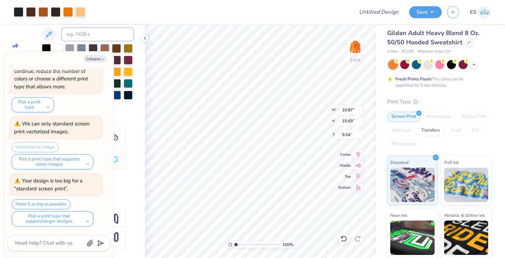
type textarea "x"
type input "8.76"
type textarea "x"
type input "9.55"
type input "0.71"
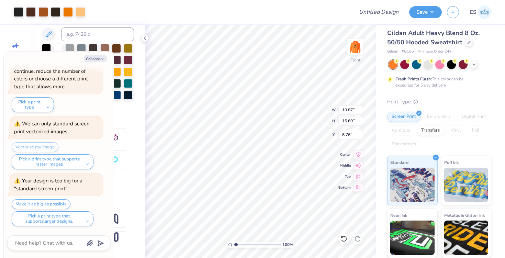
type input "8.05"
type textarea "x"
type input "10.87"
type input "15.69"
type input "8.77"
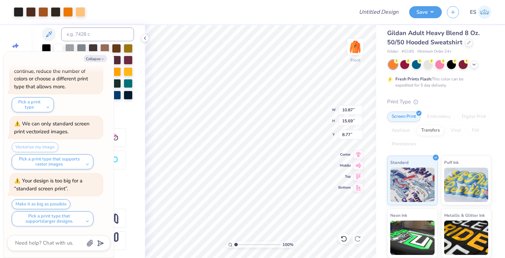
type textarea "x"
type input "6.47"
click at [100, 56] on button "Collapse" at bounding box center [95, 58] width 23 height 7
type textarea "x"
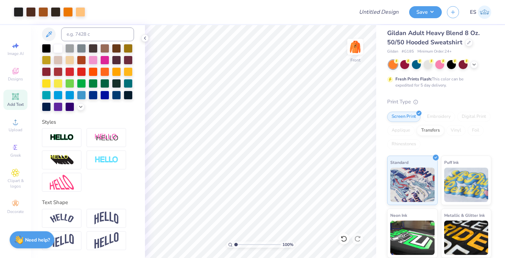
scroll to position [0, 0]
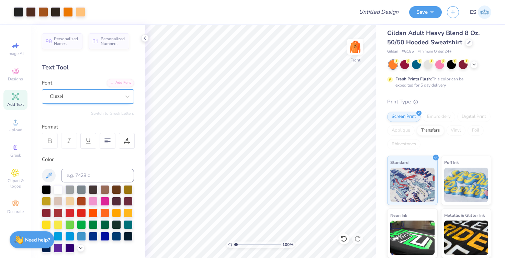
click at [90, 99] on div "Cinzel" at bounding box center [85, 96] width 72 height 11
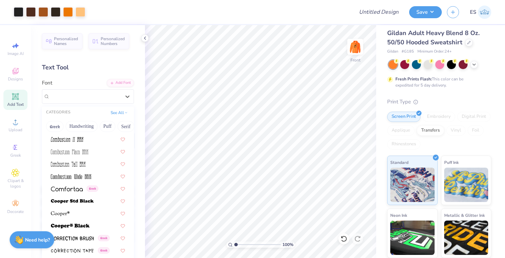
scroll to position [1011, 0]
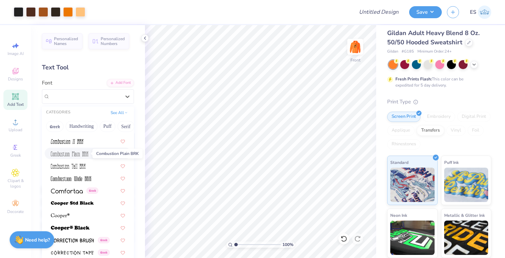
click at [84, 153] on img at bounding box center [69, 153] width 37 height 5
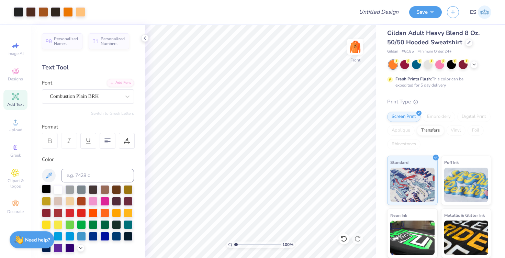
click at [47, 186] on div at bounding box center [46, 188] width 9 height 9
click at [13, 102] on span "Add Text" at bounding box center [15, 104] width 16 height 5
click at [70, 96] on div "Combustion Plain BRK" at bounding box center [85, 96] width 72 height 11
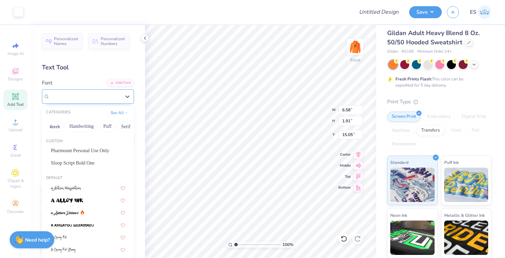
type input "6.58"
type input "1.91"
type input "15.05"
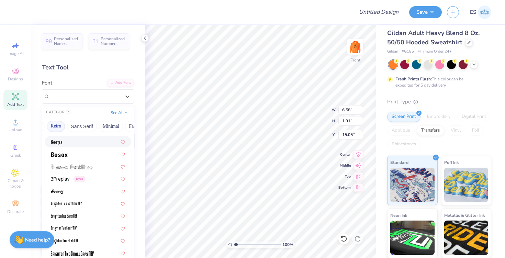
scroll to position [0, 141]
click at [62, 125] on button "Retro" at bounding box center [55, 126] width 18 height 11
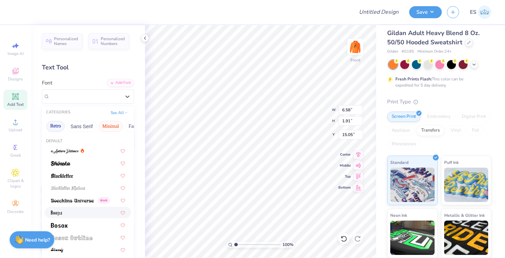
click at [123, 124] on button "Minimal" at bounding box center [111, 126] width 24 height 11
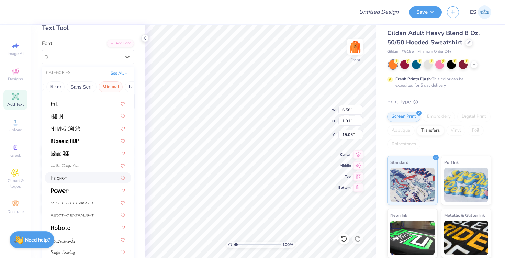
scroll to position [41, 0]
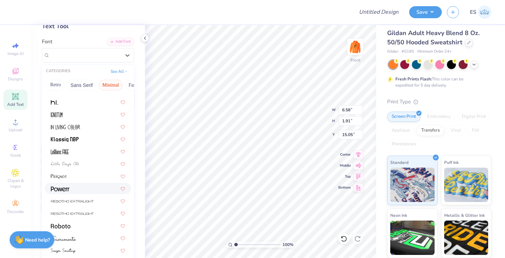
click at [65, 184] on div at bounding box center [88, 188] width 87 height 11
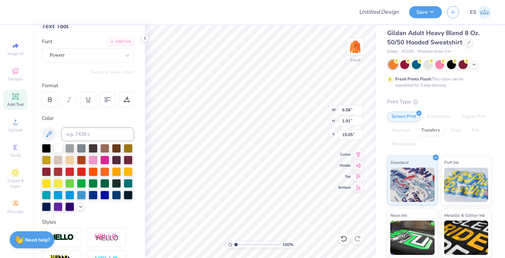
type input "5.04"
type textarea "j"
type textarea "Est."
click at [357, 50] on img at bounding box center [355, 47] width 14 height 14
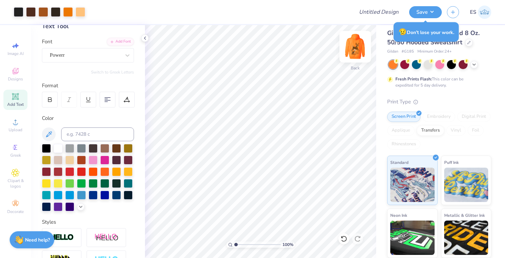
click at [358, 45] on img at bounding box center [354, 46] width 27 height 27
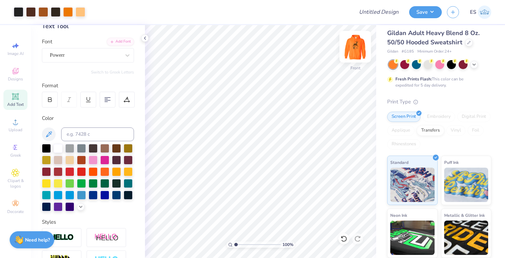
click at [355, 47] on img at bounding box center [354, 46] width 27 height 27
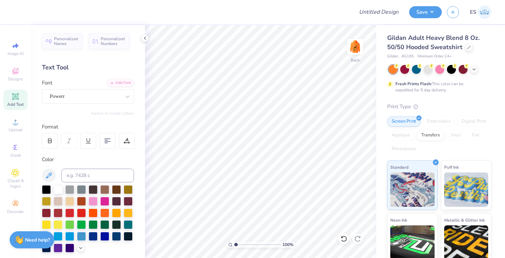
scroll to position [5, 0]
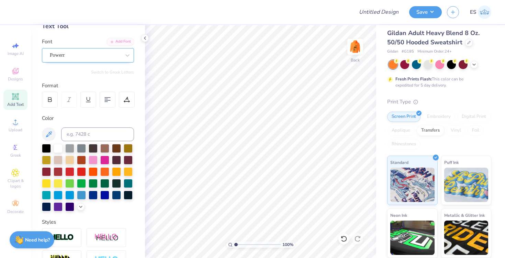
click at [89, 53] on div "Powerr" at bounding box center [85, 55] width 72 height 11
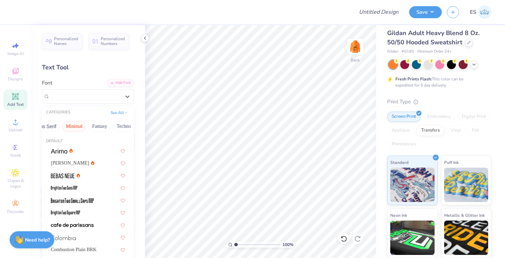
scroll to position [0, 206]
click at [120, 127] on button "Others" at bounding box center [120, 126] width 20 height 11
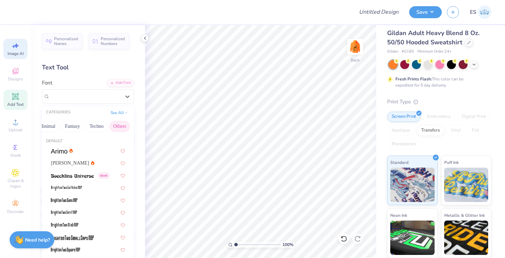
click at [18, 48] on icon at bounding box center [15, 46] width 8 height 8
select select "4"
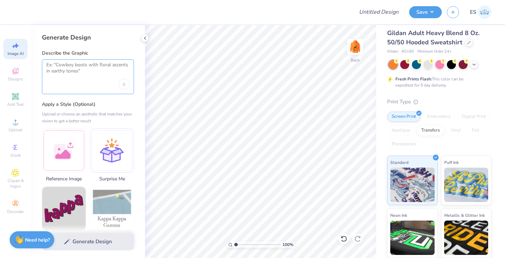
click at [63, 78] on textarea at bounding box center [87, 70] width 83 height 17
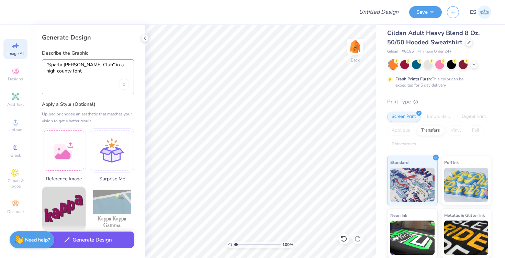
type textarea ""Sparta [PERSON_NAME] Club" in a high county font"
click at [81, 239] on button "Generate Design" at bounding box center [88, 239] width 92 height 17
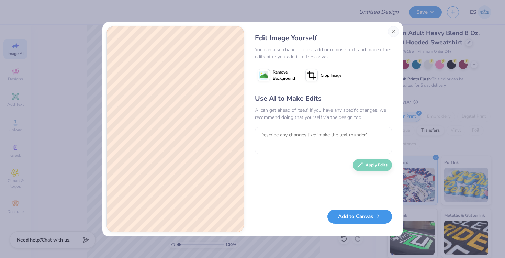
click at [359, 216] on button "Add to Canvas" at bounding box center [359, 216] width 65 height 14
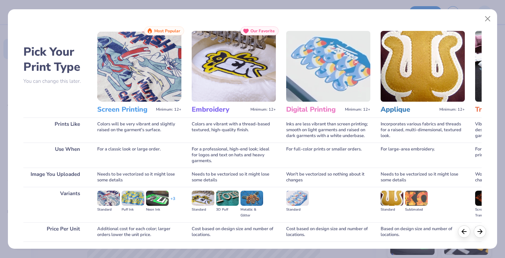
scroll to position [50, 0]
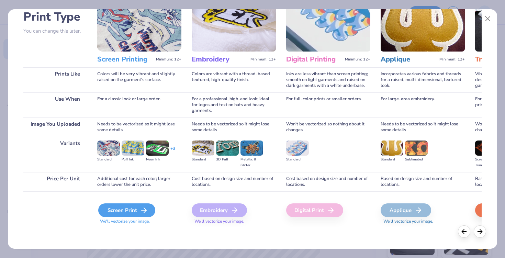
click at [124, 207] on div "Screen Print" at bounding box center [126, 210] width 57 height 14
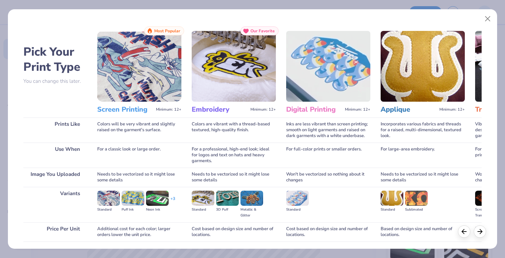
select select "4"
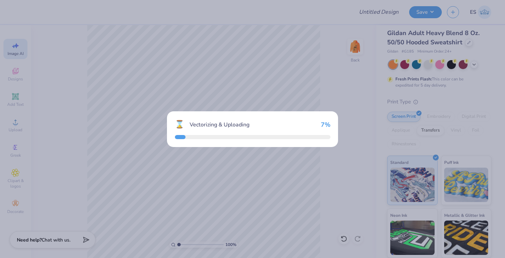
click at [135, 209] on div "⌛ Vectorizing & Uploading 7 %" at bounding box center [252, 129] width 505 height 258
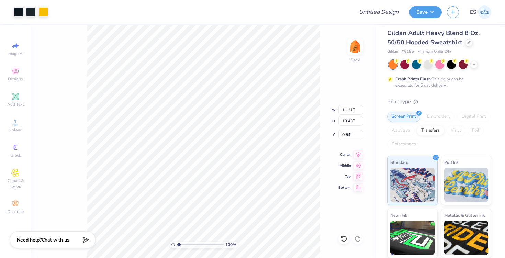
type input "4.31"
type input "5.11"
type input "8.85"
type input "2.62"
type input "3.18"
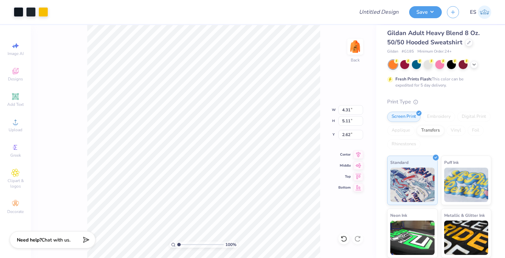
type input "3.78"
type input "3.91"
type input "3.00"
click at [355, 46] on img at bounding box center [354, 46] width 27 height 27
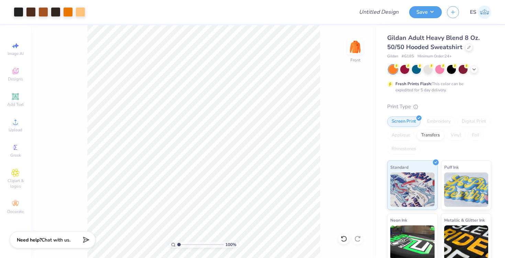
scroll to position [5, 0]
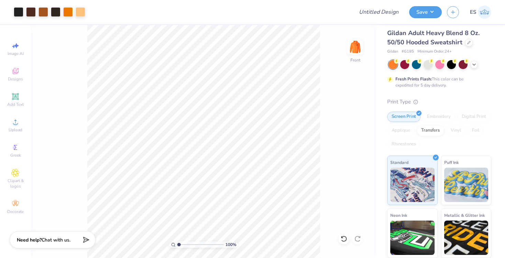
click at [355, 46] on img at bounding box center [355, 47] width 14 height 14
click at [379, 14] on input "Design Title" at bounding box center [387, 12] width 34 height 14
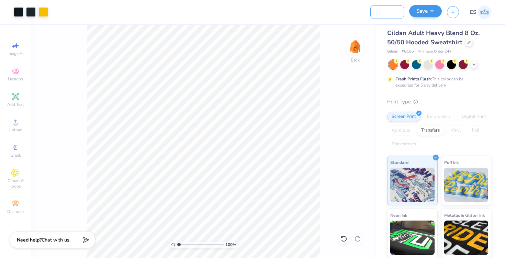
type input "Sparta [PERSON_NAME] Club"
click at [422, 12] on button "Save" at bounding box center [425, 11] width 33 height 12
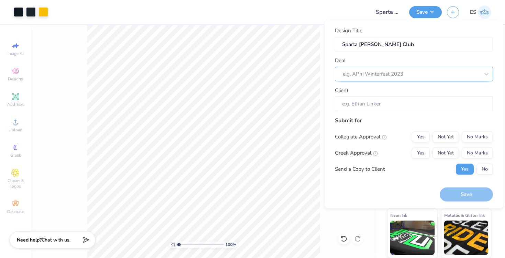
click at [401, 75] on div at bounding box center [411, 73] width 137 height 9
click at [399, 73] on div at bounding box center [411, 73] width 137 height 9
click at [389, 102] on input "Client" at bounding box center [414, 103] width 158 height 15
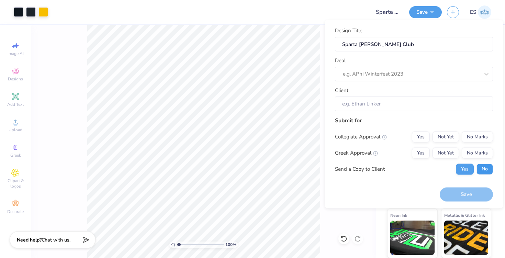
click at [491, 169] on button "No" at bounding box center [484, 168] width 16 height 11
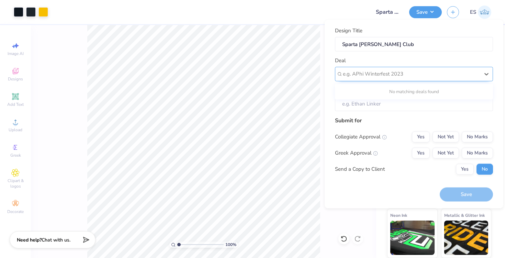
click at [412, 70] on div at bounding box center [411, 73] width 137 height 9
click at [410, 85] on div "No matching deals found" at bounding box center [414, 92] width 158 height 16
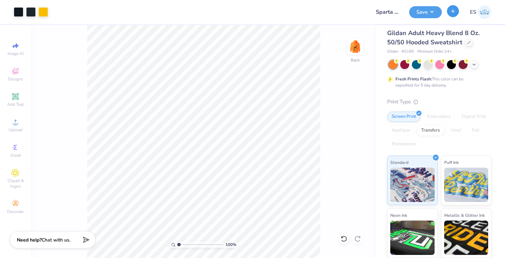
click at [452, 10] on icon "button" at bounding box center [453, 11] width 6 height 6
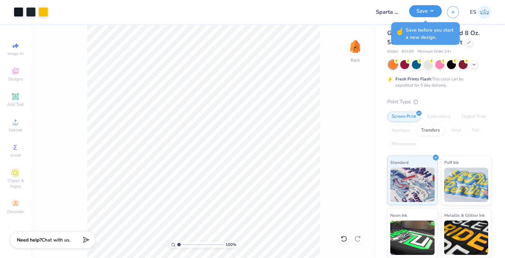
click at [423, 13] on button "Save" at bounding box center [425, 11] width 33 height 12
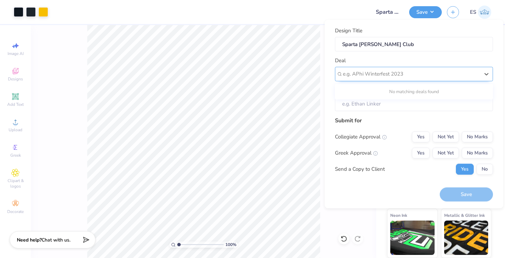
click at [387, 71] on div at bounding box center [411, 73] width 137 height 9
click at [385, 88] on div "No matching deals found" at bounding box center [414, 91] width 158 height 12
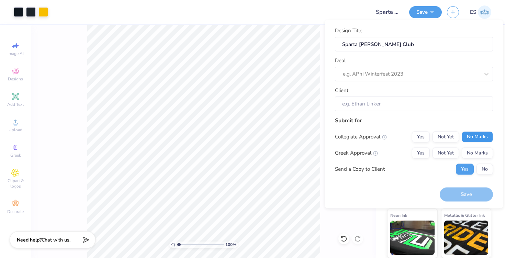
click at [482, 133] on button "No Marks" at bounding box center [476, 136] width 31 height 11
click at [483, 154] on button "No Marks" at bounding box center [476, 152] width 31 height 11
click at [395, 45] on input "Sparta [PERSON_NAME] Club" at bounding box center [414, 44] width 158 height 15
click at [486, 170] on button "No" at bounding box center [484, 168] width 16 height 11
click at [407, 198] on div "Design Title Sparta [PERSON_NAME] Club Deal e.g. APhi Winterfest 2023 Client Su…" at bounding box center [414, 114] width 158 height 175
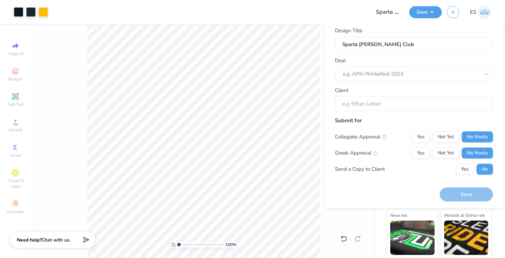
click at [378, 106] on input "Client" at bounding box center [414, 103] width 158 height 15
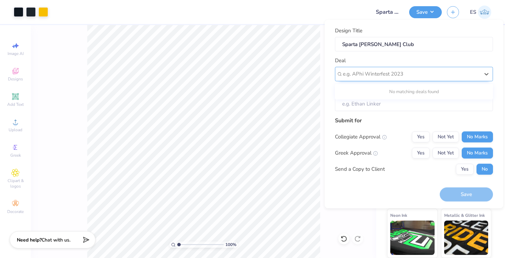
click at [374, 71] on div at bounding box center [411, 73] width 137 height 9
type input "h"
type input "[PERSON_NAME] club"
click at [428, 74] on div at bounding box center [411, 73] width 137 height 9
click at [368, 73] on div at bounding box center [411, 73] width 137 height 9
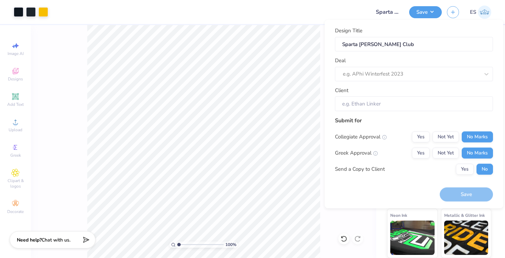
click at [373, 224] on div "100 % Back" at bounding box center [203, 141] width 345 height 233
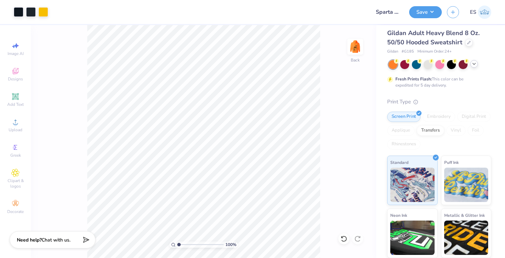
click at [474, 64] on polyline at bounding box center [473, 63] width 3 height 1
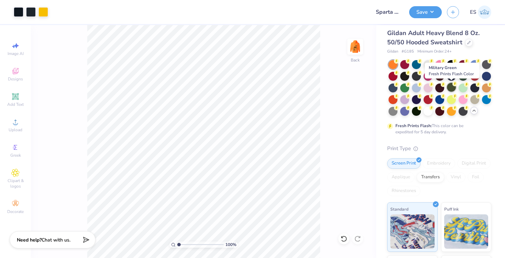
click at [454, 88] on div at bounding box center [451, 87] width 9 height 9
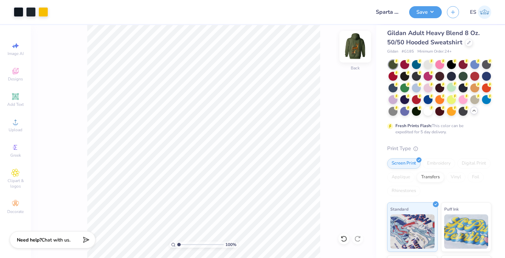
click at [353, 46] on img at bounding box center [354, 46] width 27 height 27
click at [438, 99] on div at bounding box center [439, 98] width 9 height 9
